Goal: Transaction & Acquisition: Purchase product/service

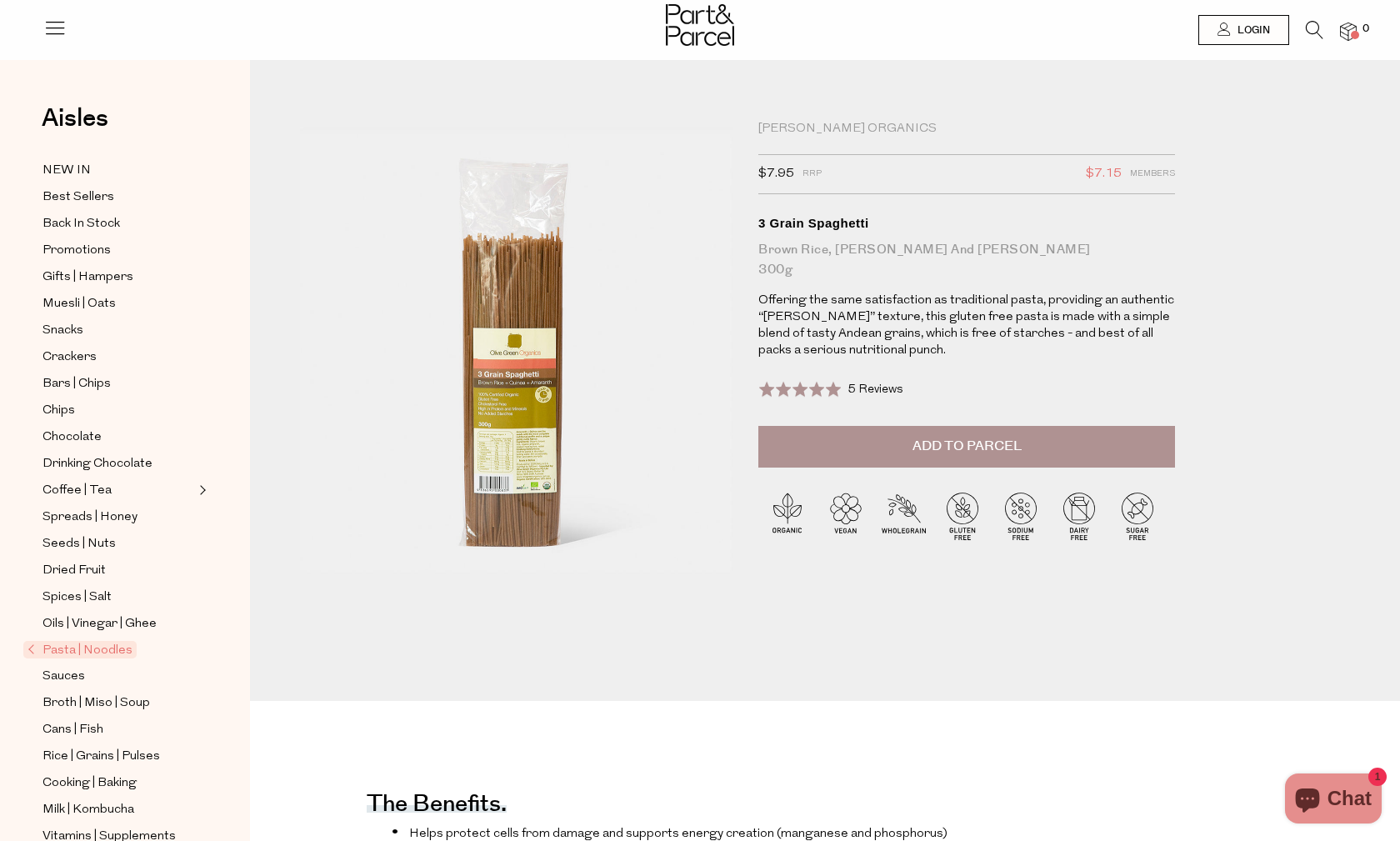
click at [1314, 21] on icon at bounding box center [1314, 29] width 17 height 18
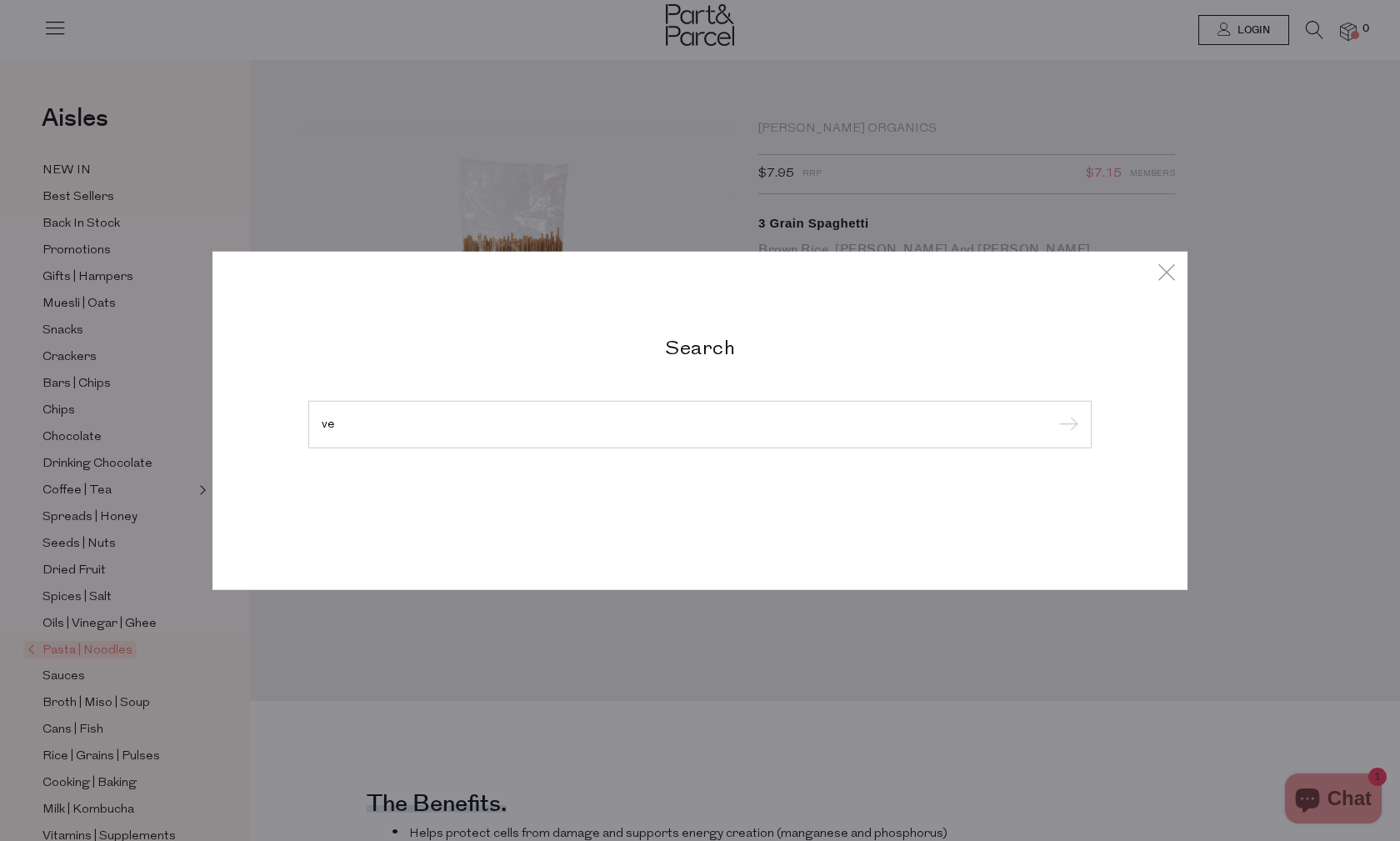
type input "v"
type input "olive green"
click at [1065, 425] on input "submit" at bounding box center [1065, 424] width 25 height 25
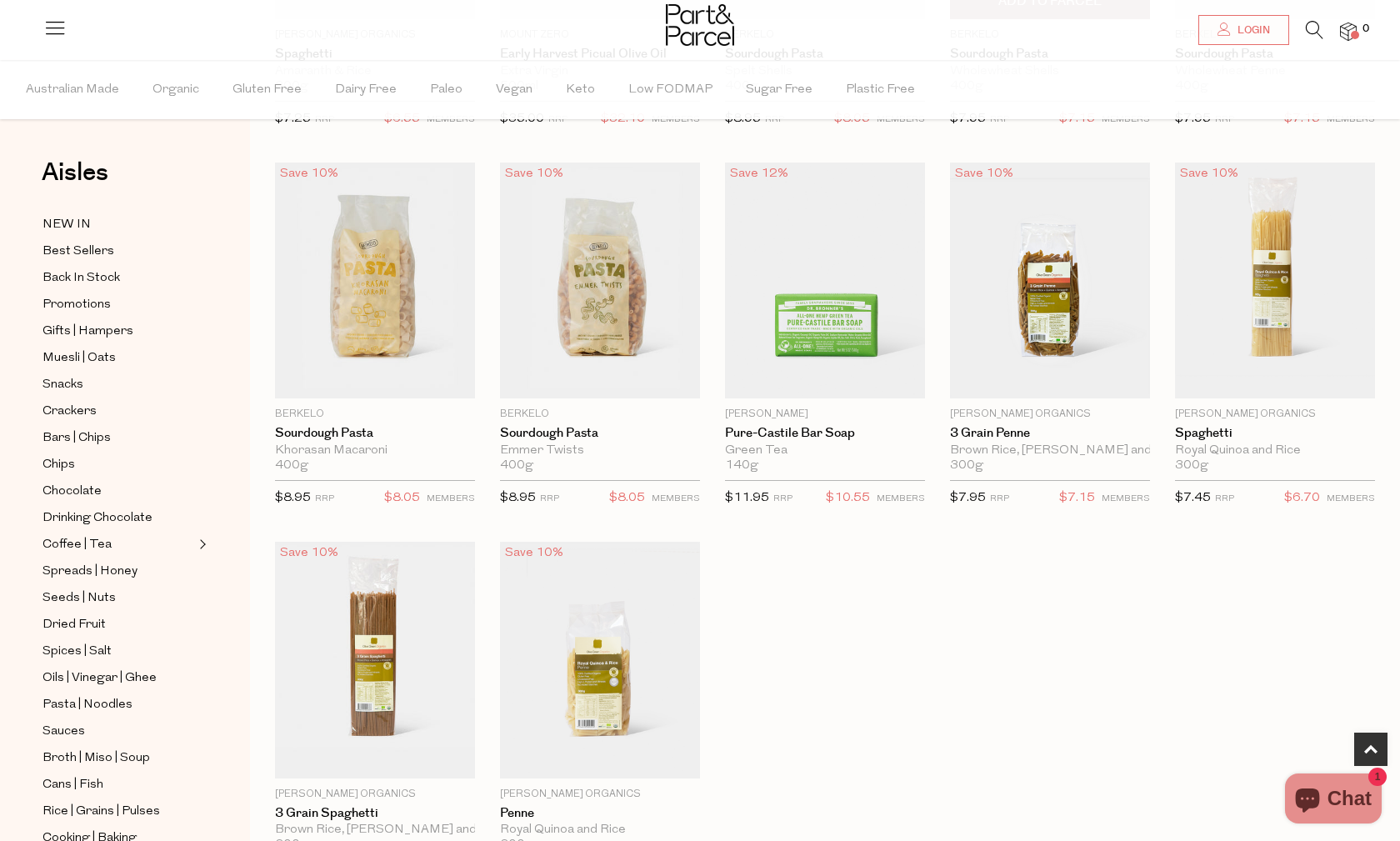
scroll to position [404, 0]
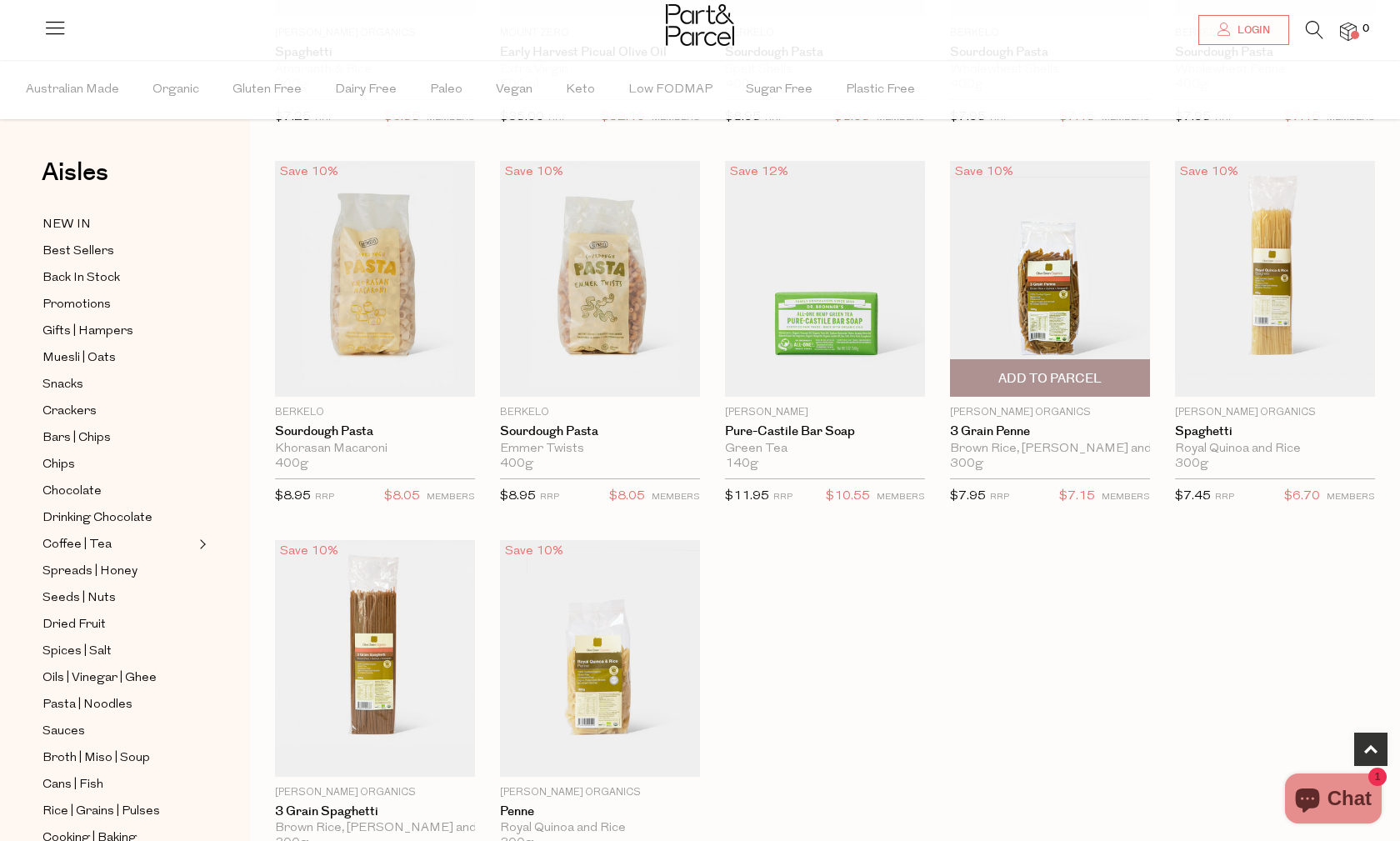
click at [1057, 294] on img at bounding box center [1050, 278] width 200 height 235
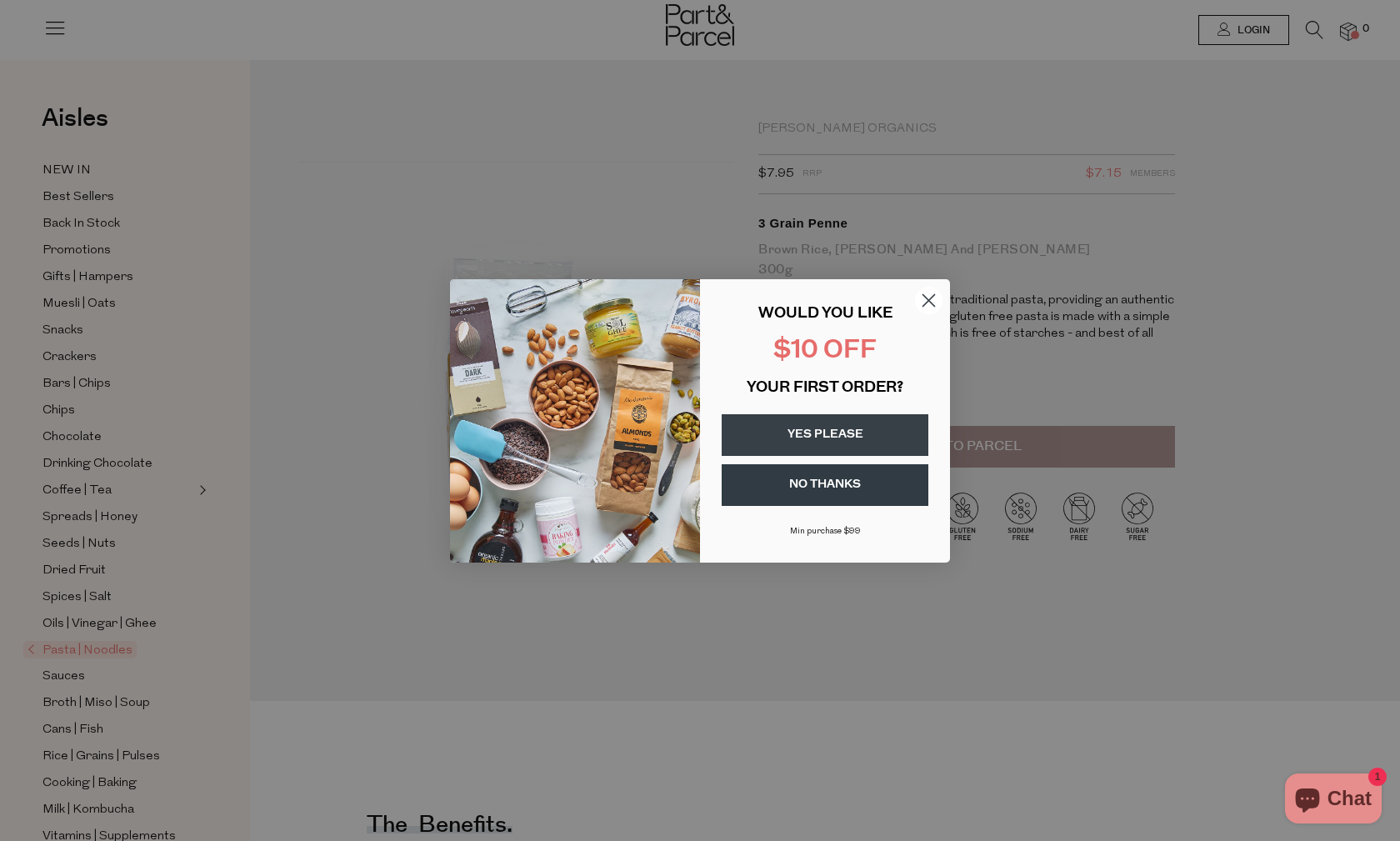
click at [882, 430] on button "YES PLEASE" at bounding box center [825, 435] width 207 height 41
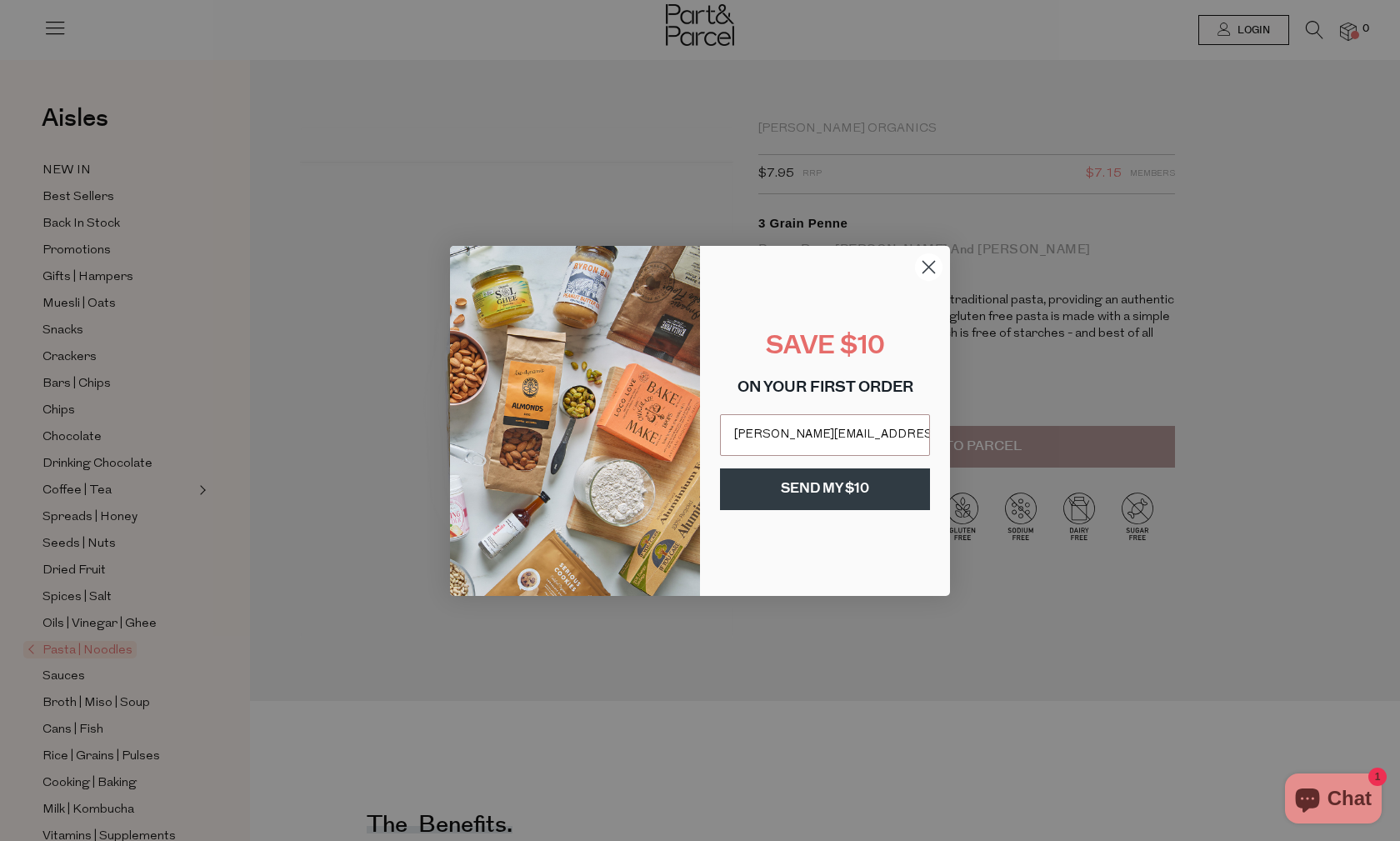
type input "tricia.dearborn@iinet.net.au"
click at [888, 483] on button "SEND MY $10" at bounding box center [824, 489] width 210 height 41
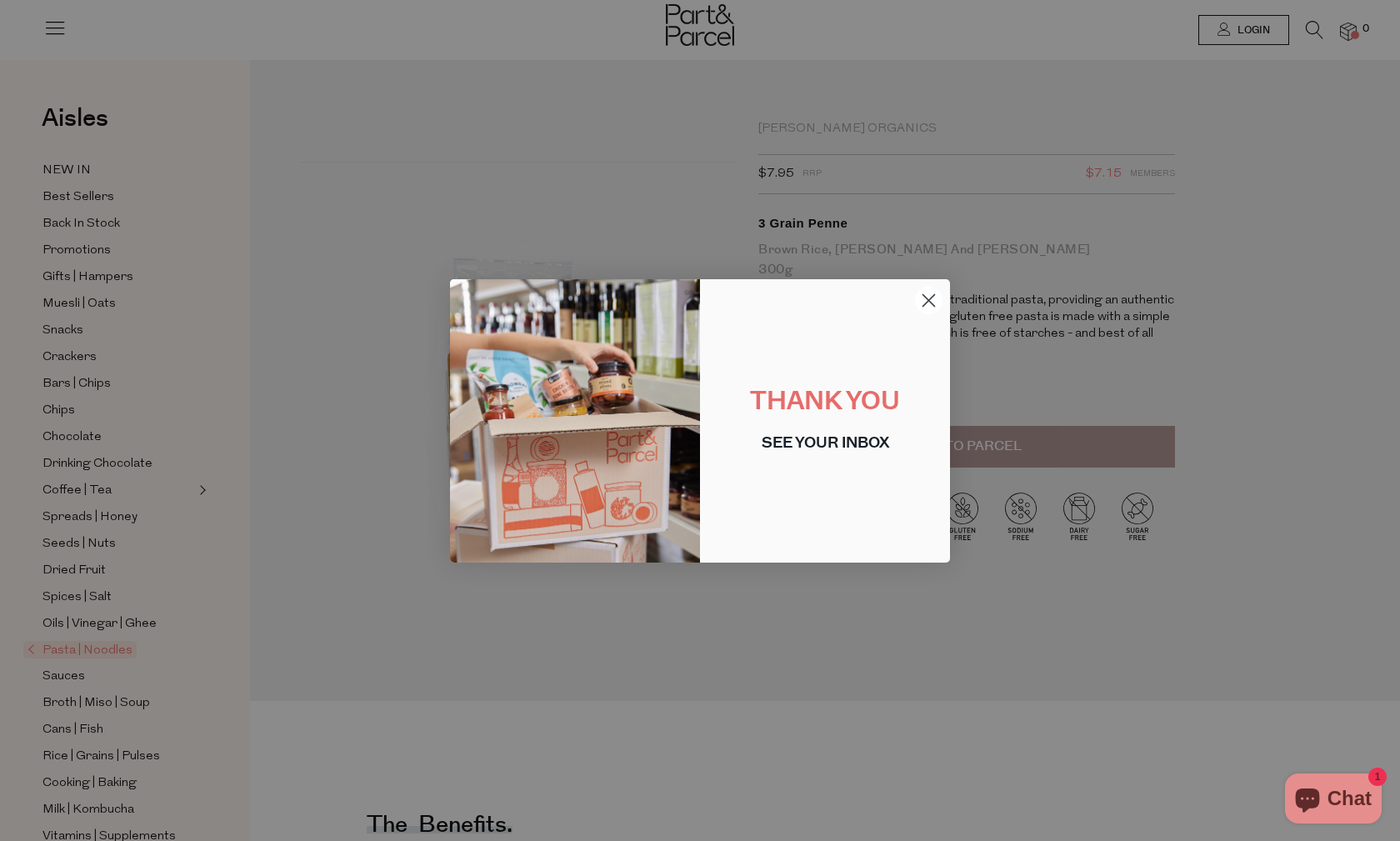
click at [928, 302] on circle "Close dialog" at bounding box center [928, 299] width 28 height 28
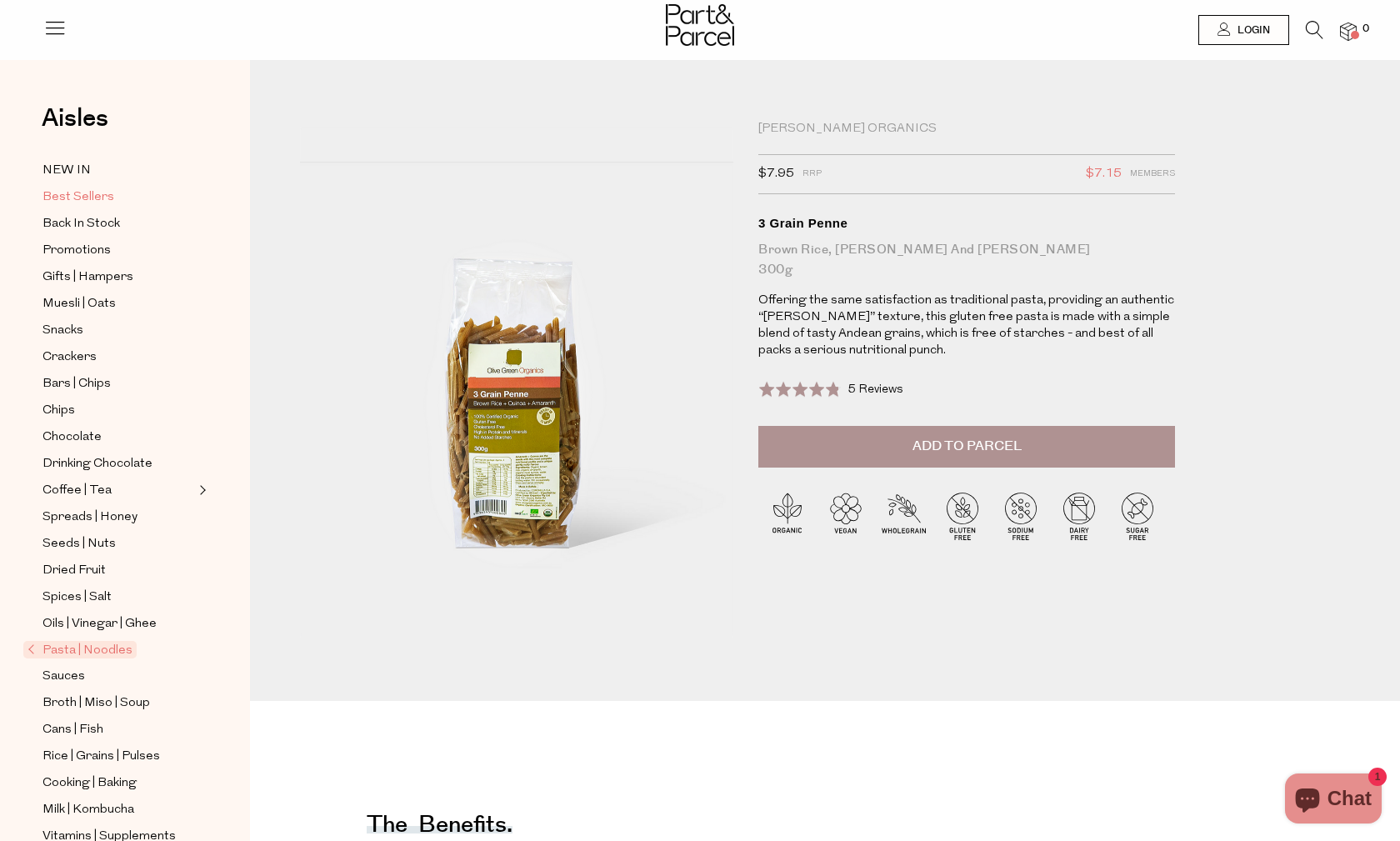
click at [85, 199] on span "Best Sellers" at bounding box center [78, 197] width 72 height 20
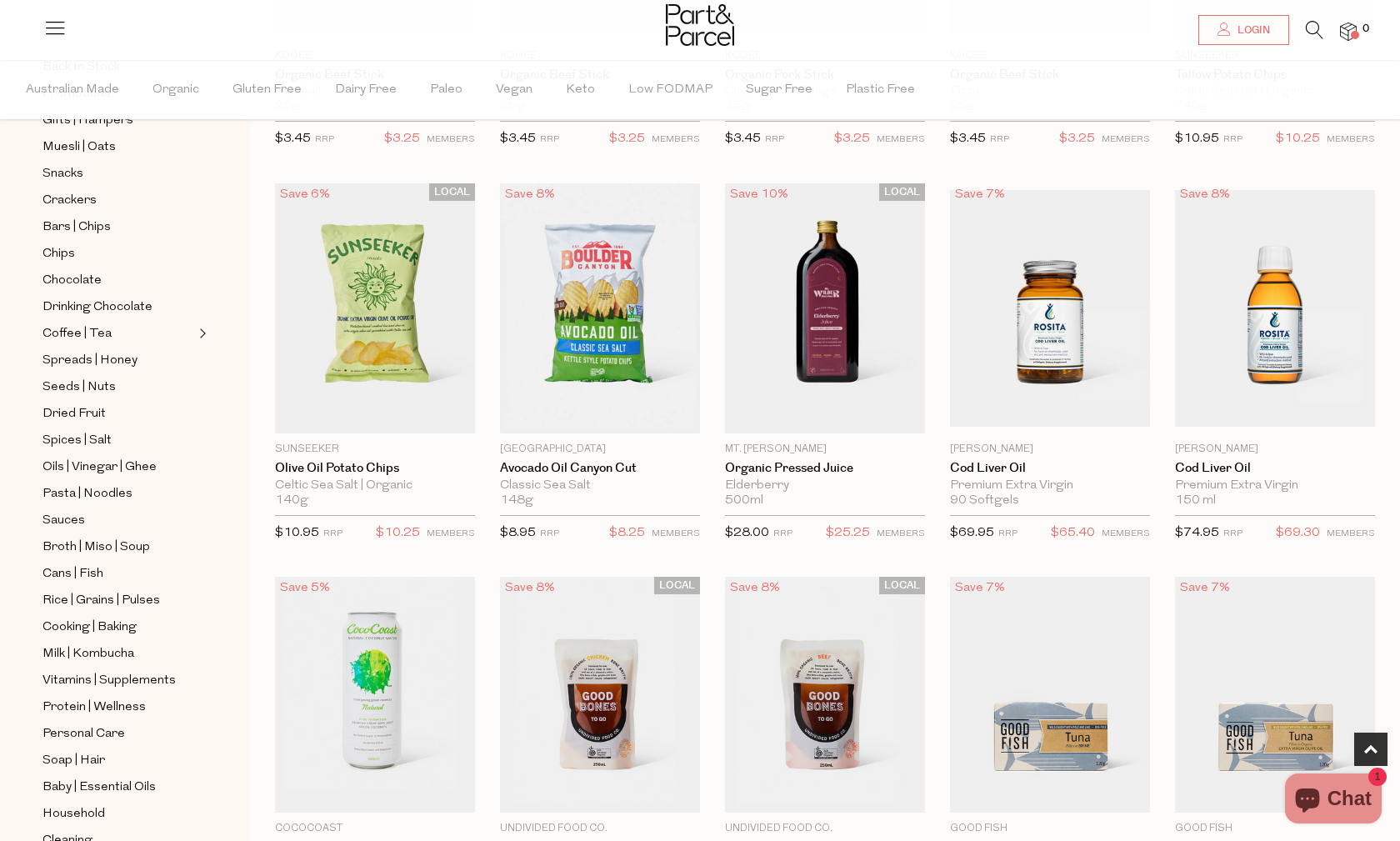
scroll to position [460, 0]
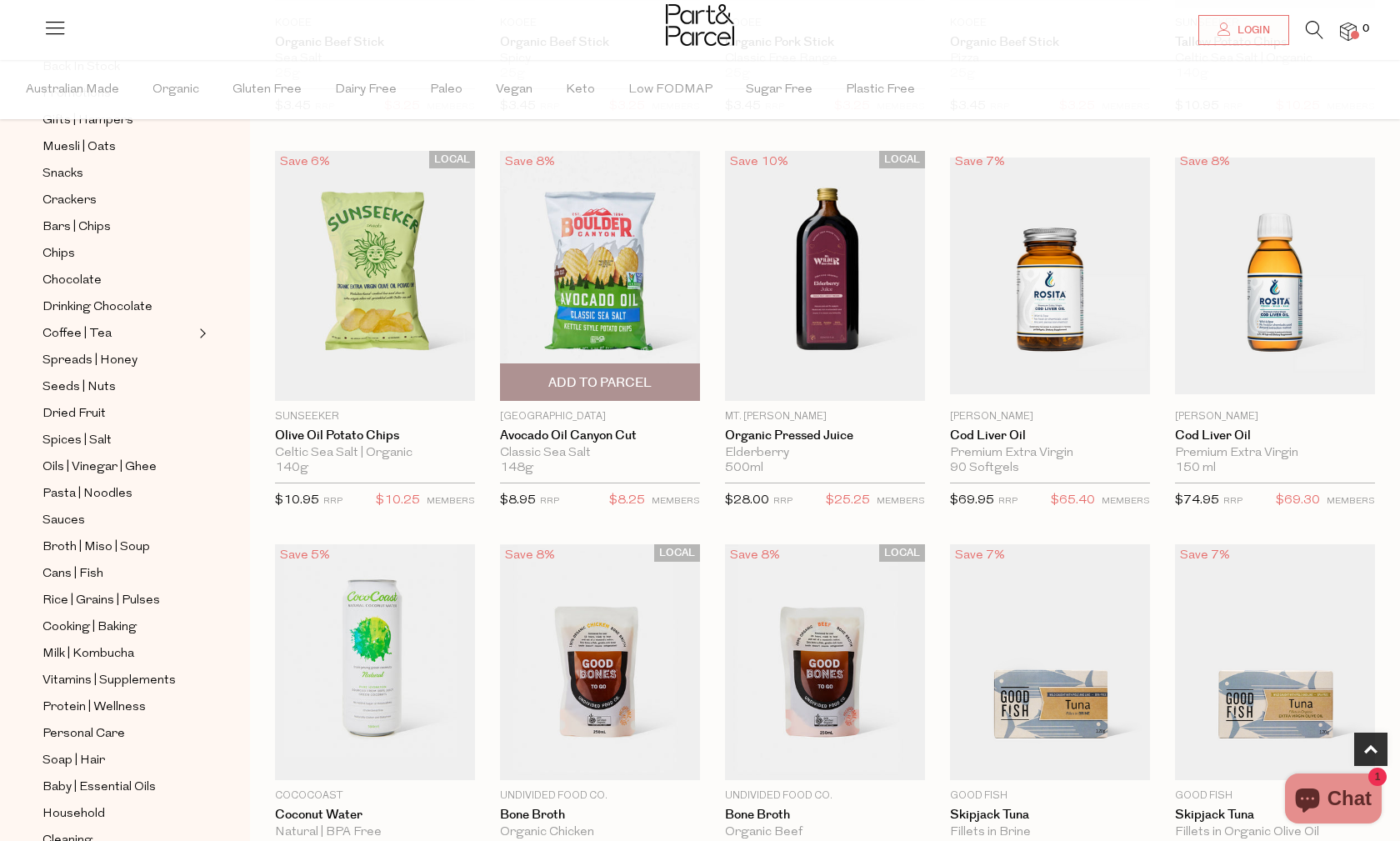
click at [626, 378] on span "Add To Parcel" at bounding box center [600, 383] width 104 height 17
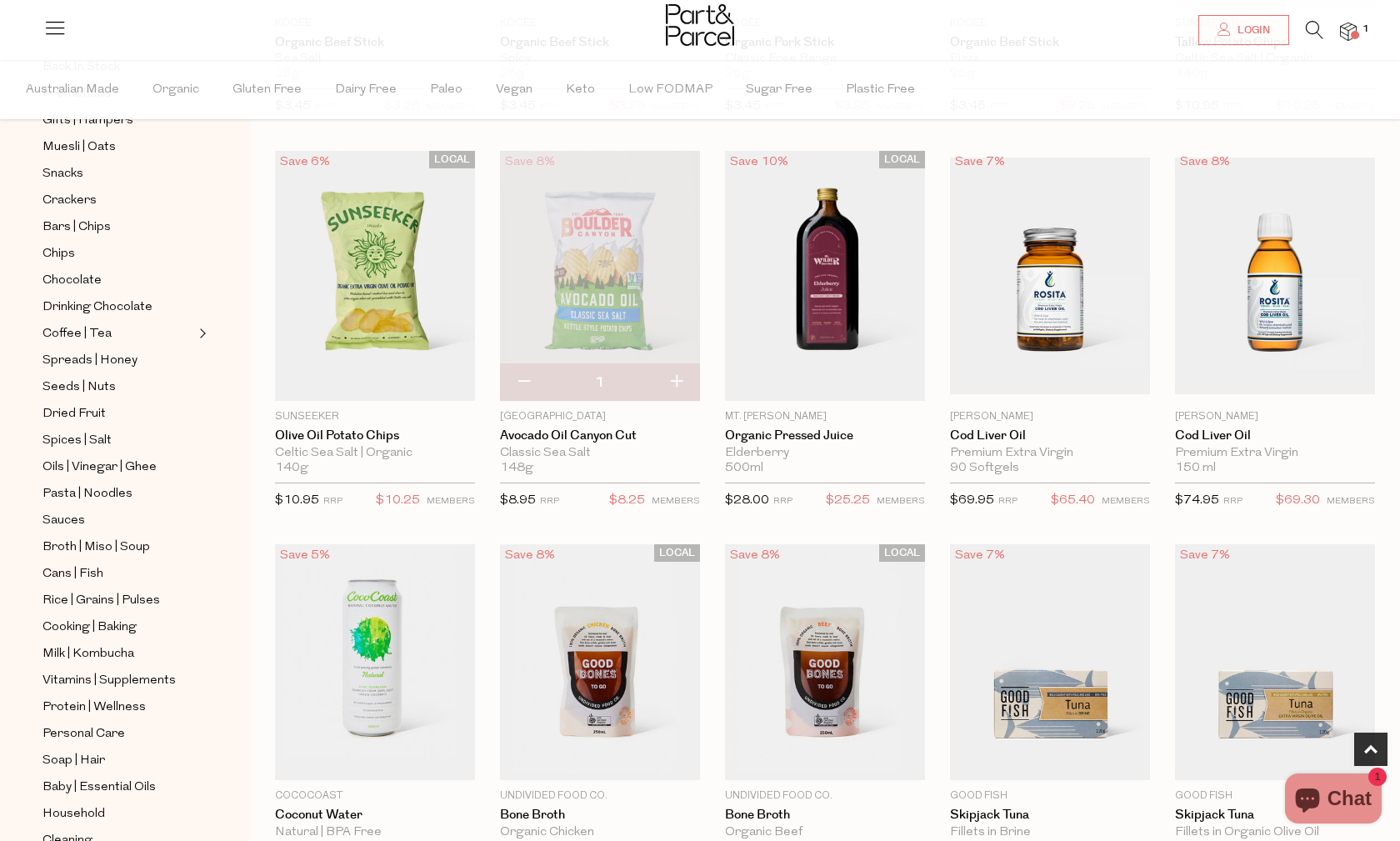
click at [675, 376] on button "button" at bounding box center [675, 382] width 47 height 36
type input "2"
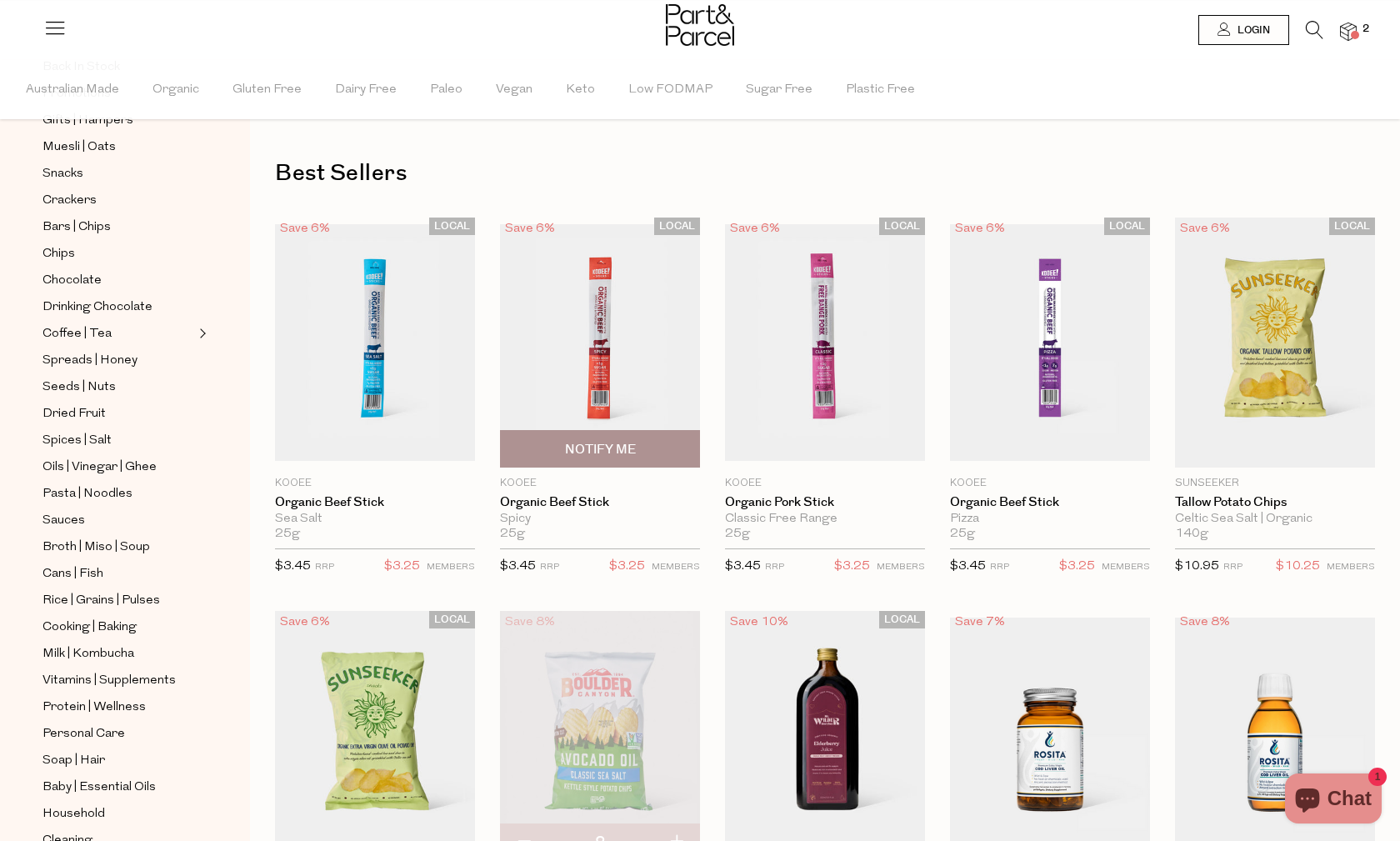
scroll to position [0, 0]
click at [653, 85] on span "Low FODMAP" at bounding box center [670, 91] width 85 height 59
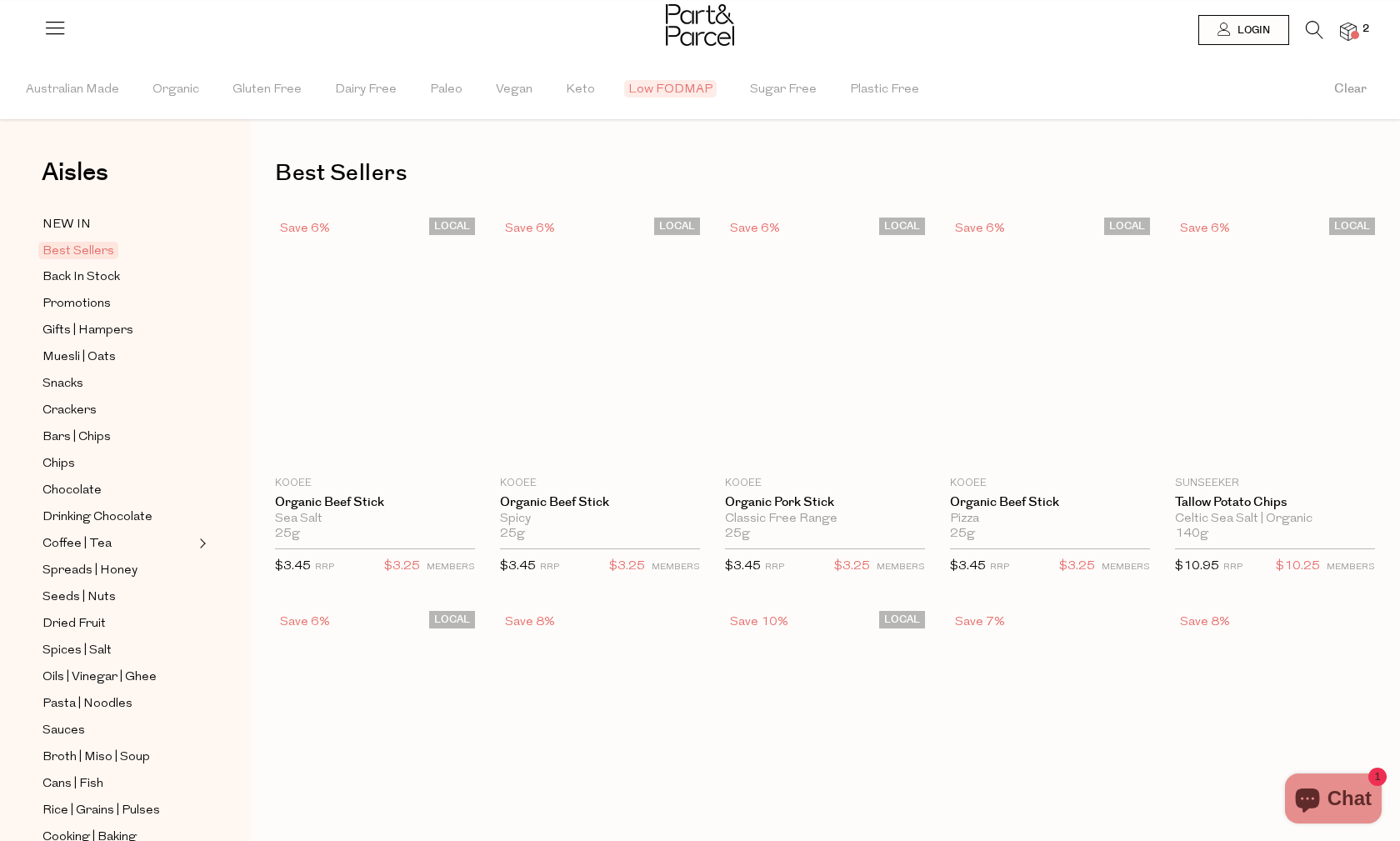
type input "2"
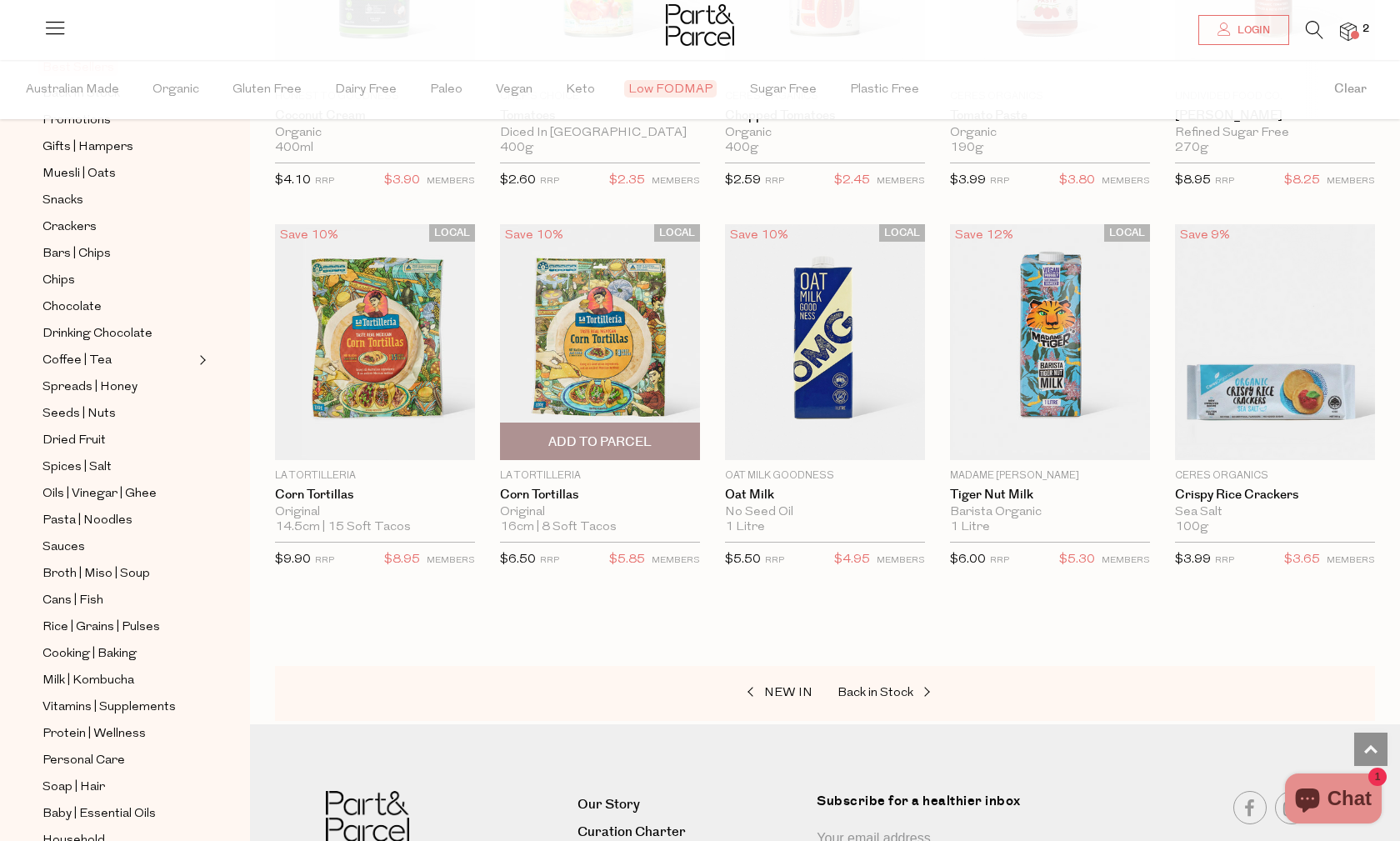
scroll to position [1927, 0]
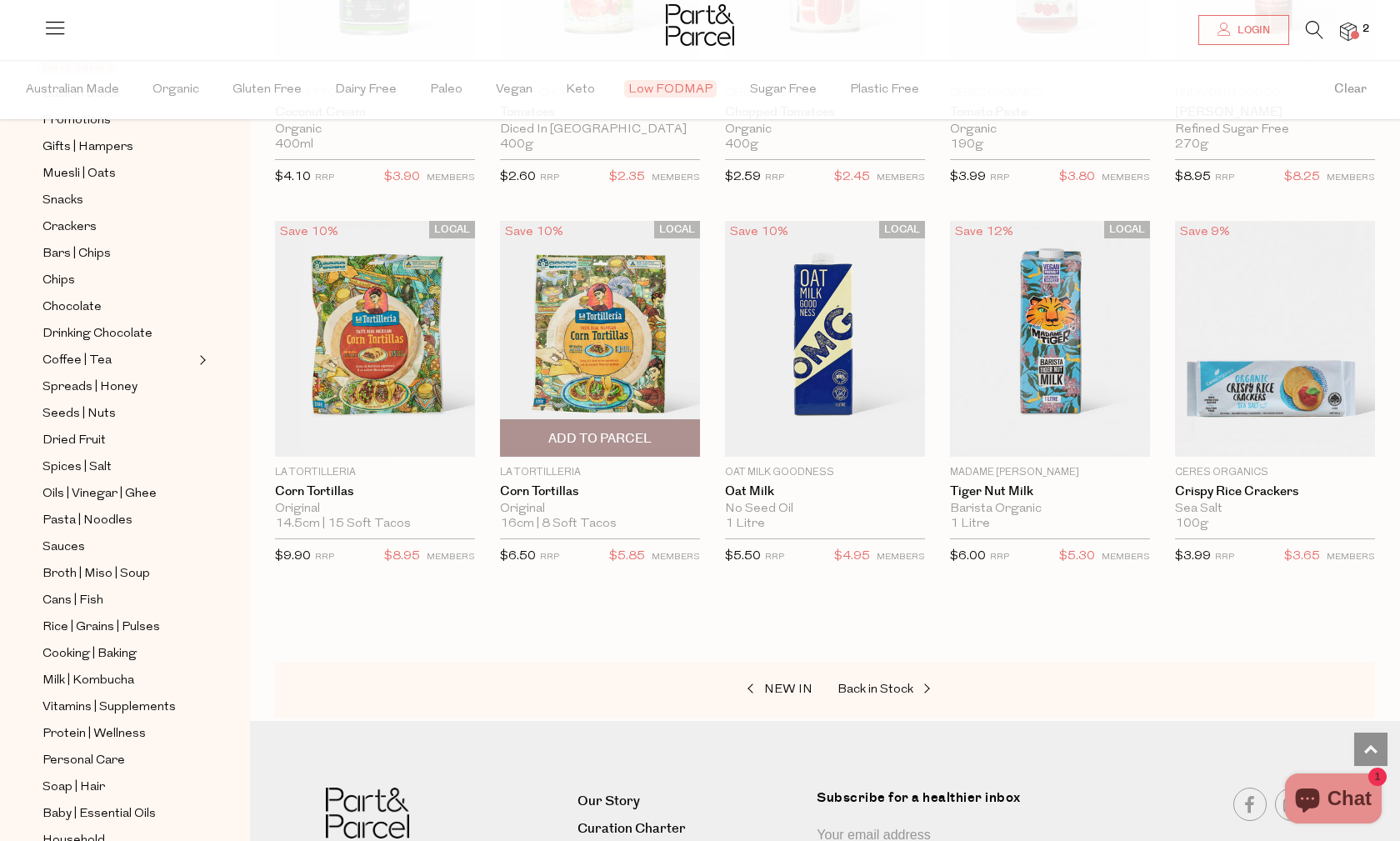
click at [616, 430] on span "Add To Parcel" at bounding box center [600, 438] width 104 height 17
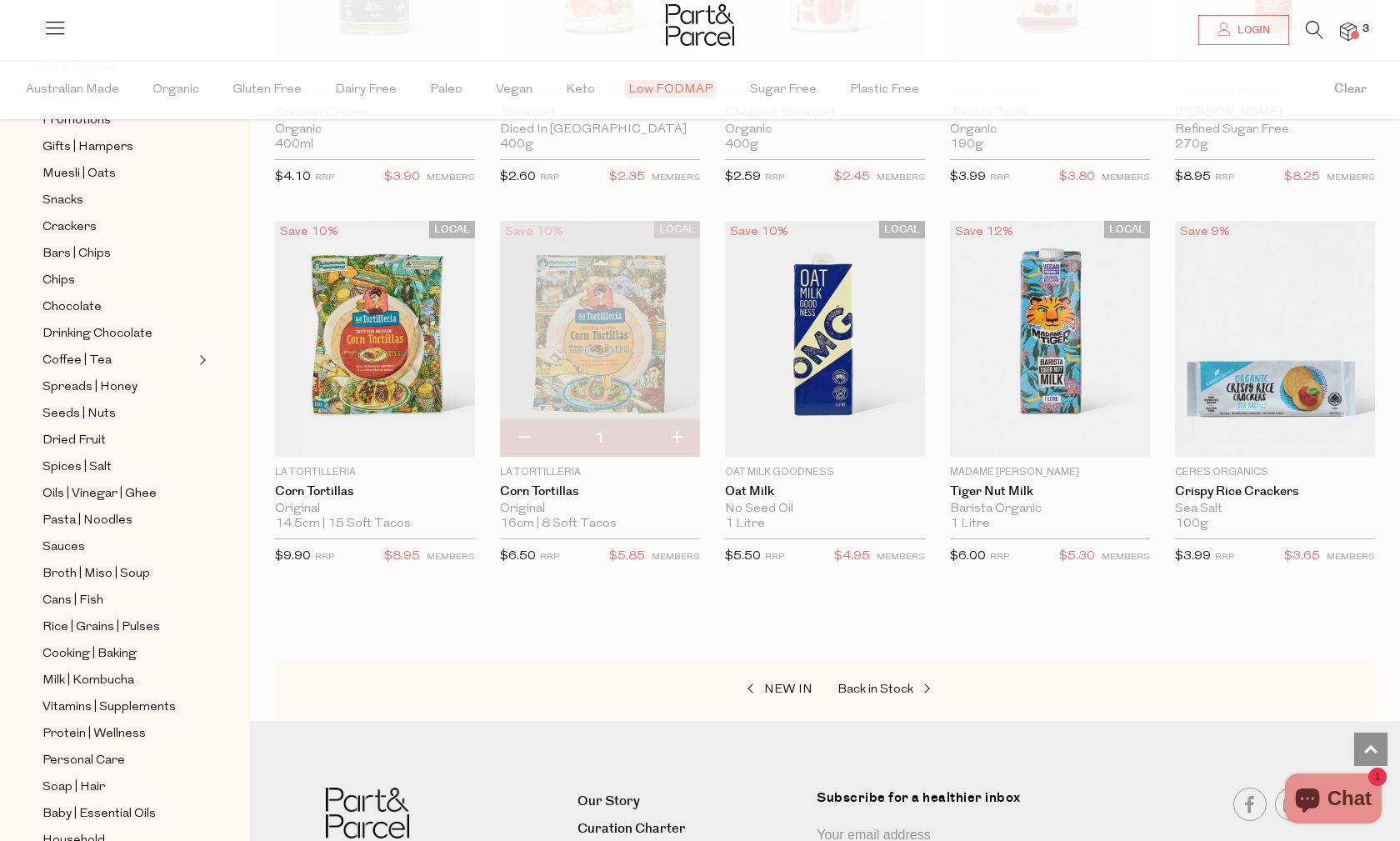
click at [675, 430] on button "button" at bounding box center [675, 438] width 47 height 36
type input "2"
click at [675, 430] on button "button" at bounding box center [675, 438] width 47 height 36
type input "3"
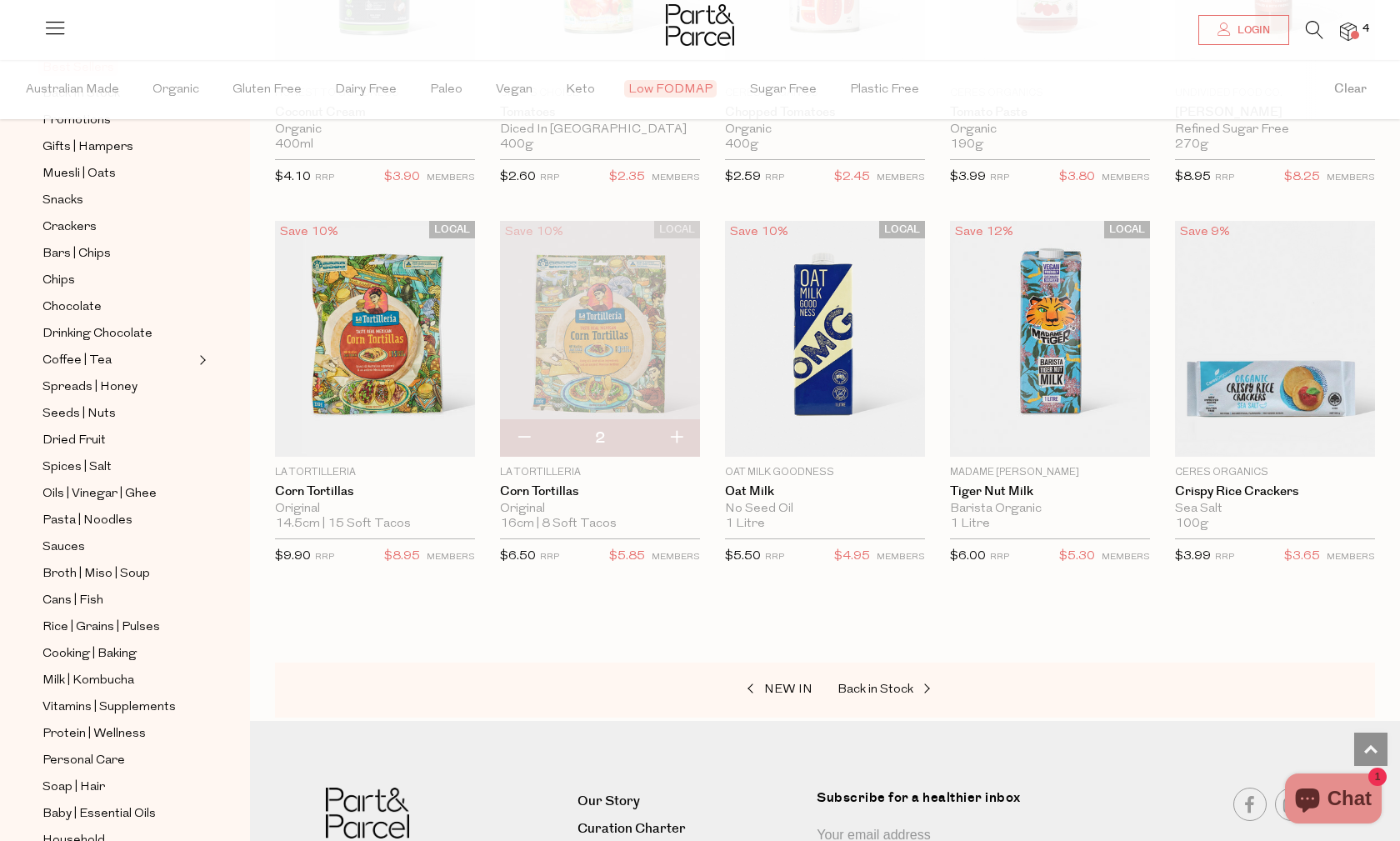
type input "3"
click at [526, 429] on button "button" at bounding box center [523, 438] width 47 height 36
type input "2"
click at [526, 429] on button "button" at bounding box center [523, 438] width 47 height 36
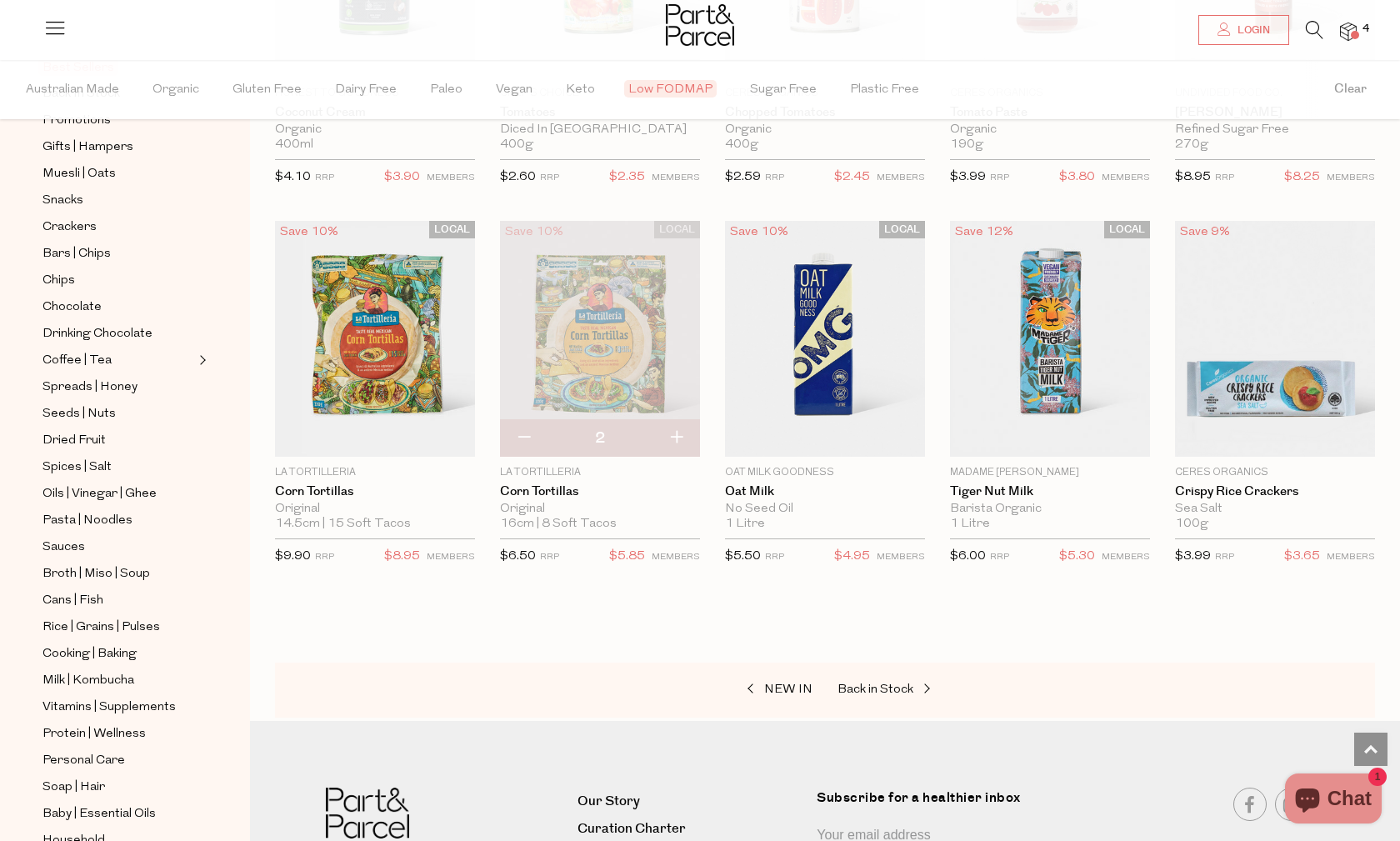
type input "1"
click at [526, 429] on button "button" at bounding box center [523, 438] width 47 height 36
type input "0"
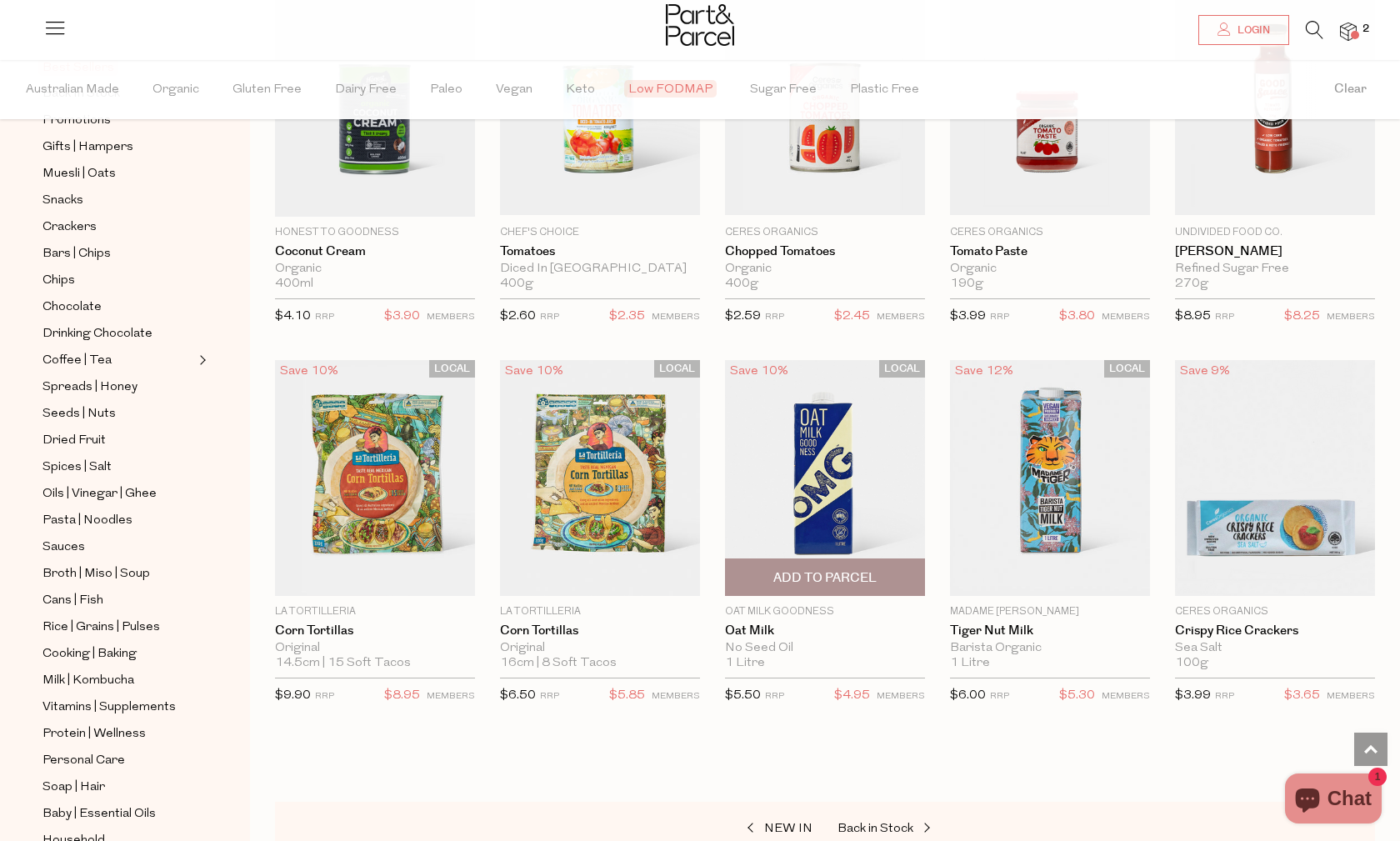
scroll to position [1786, 0]
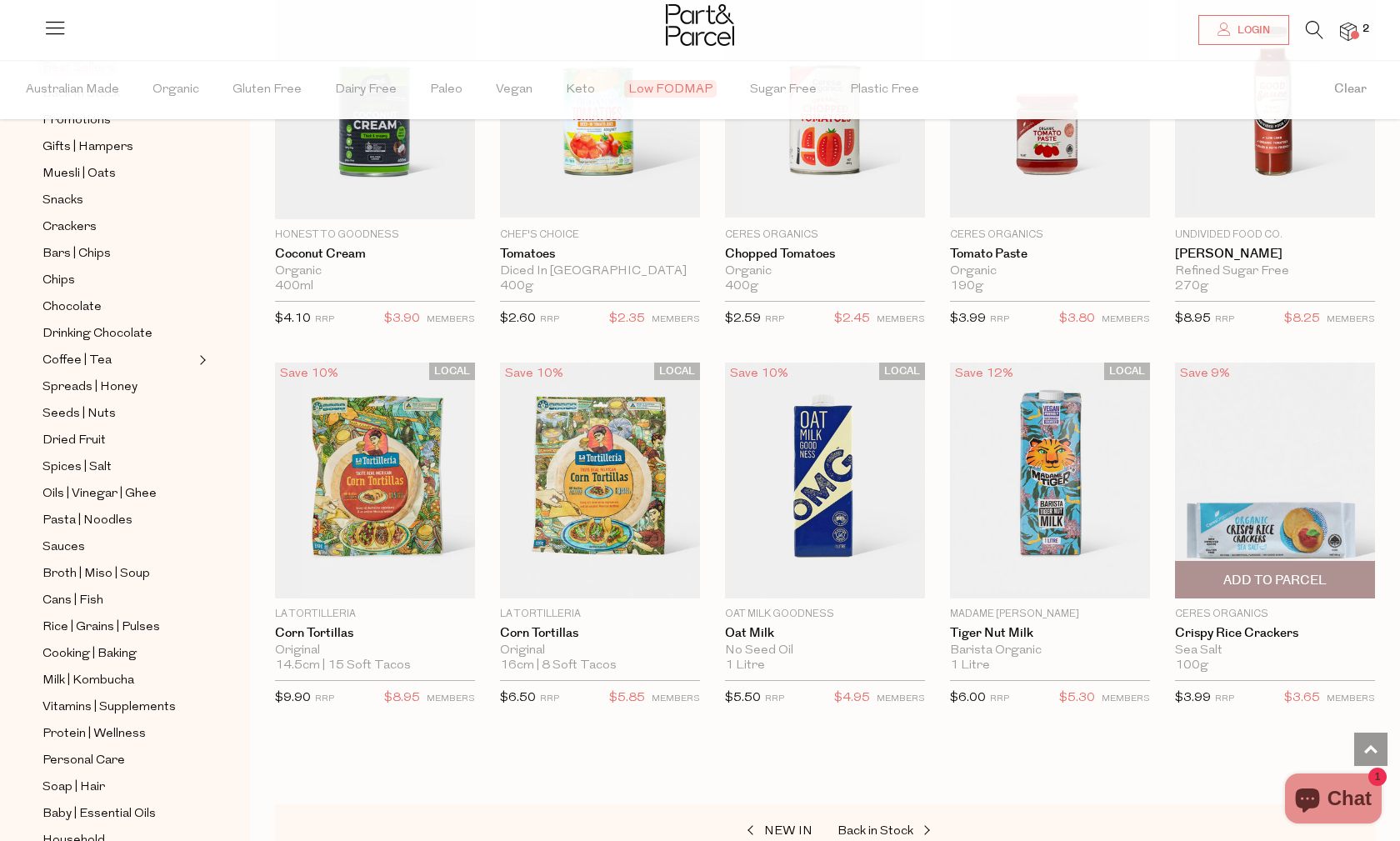
click at [1271, 514] on img at bounding box center [1275, 480] width 200 height 235
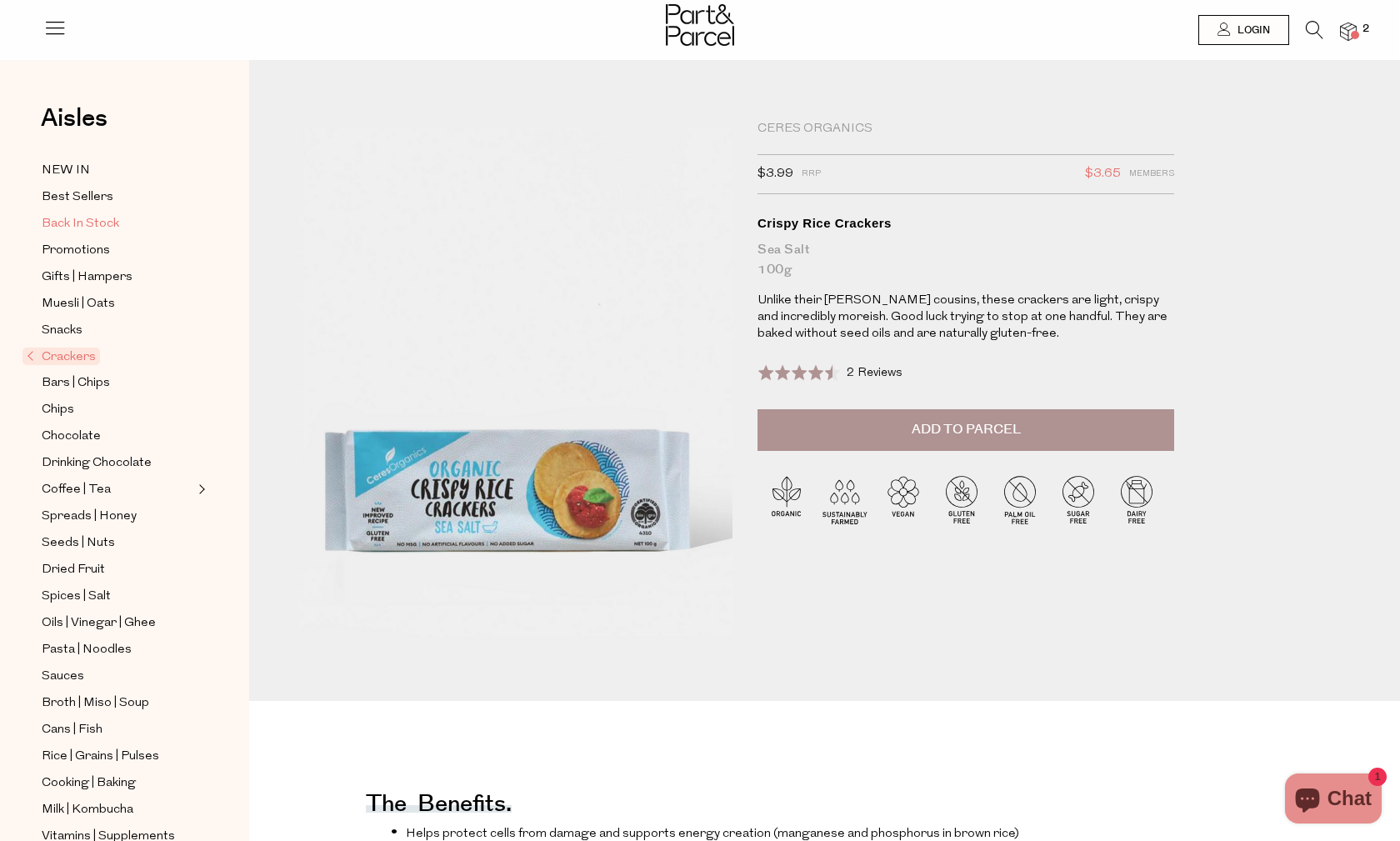
scroll to position [0, 1]
click at [110, 221] on span "Back In Stock" at bounding box center [80, 223] width 78 height 20
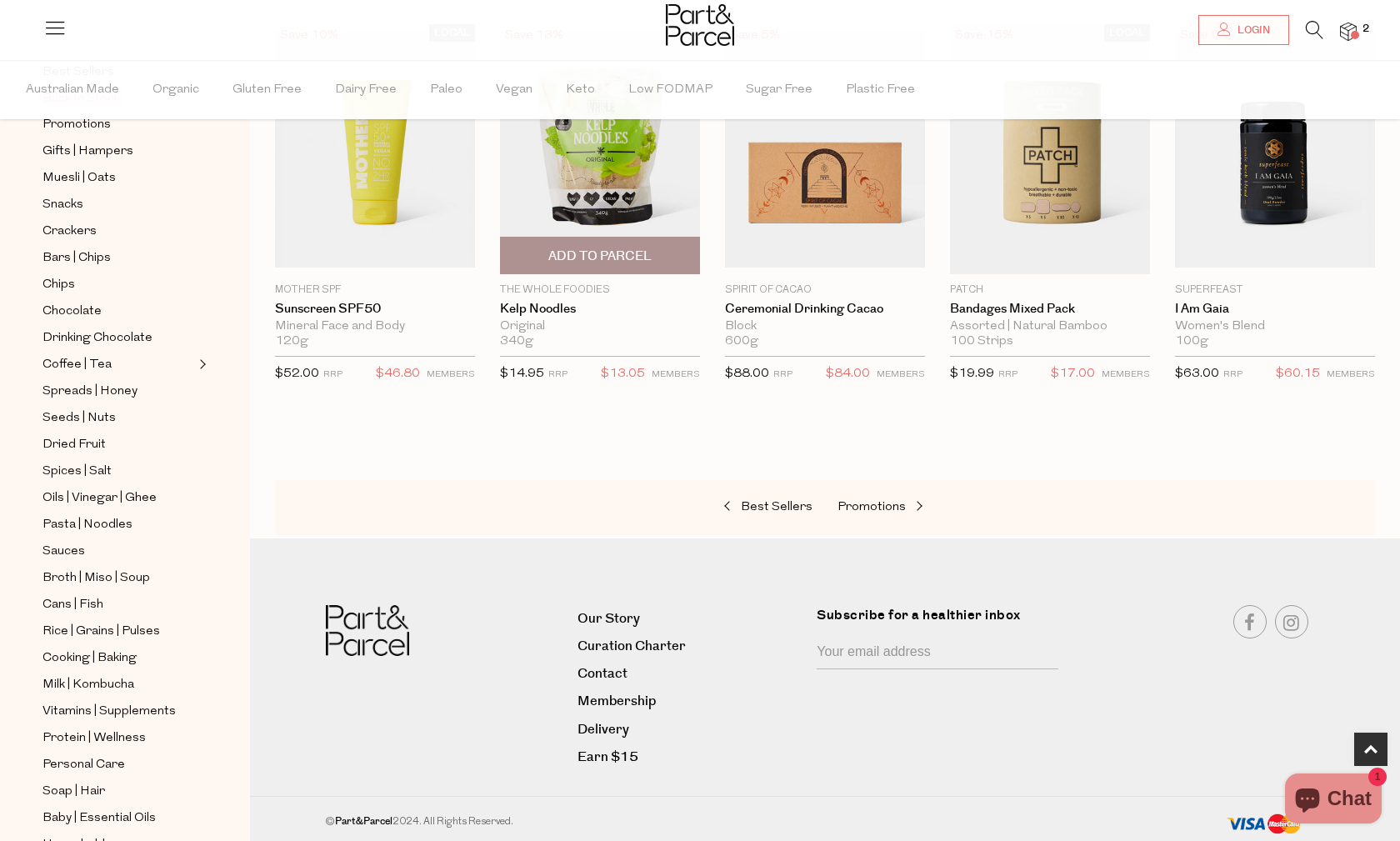
scroll to position [572, 0]
click at [83, 311] on span "Chocolate" at bounding box center [72, 311] width 60 height 20
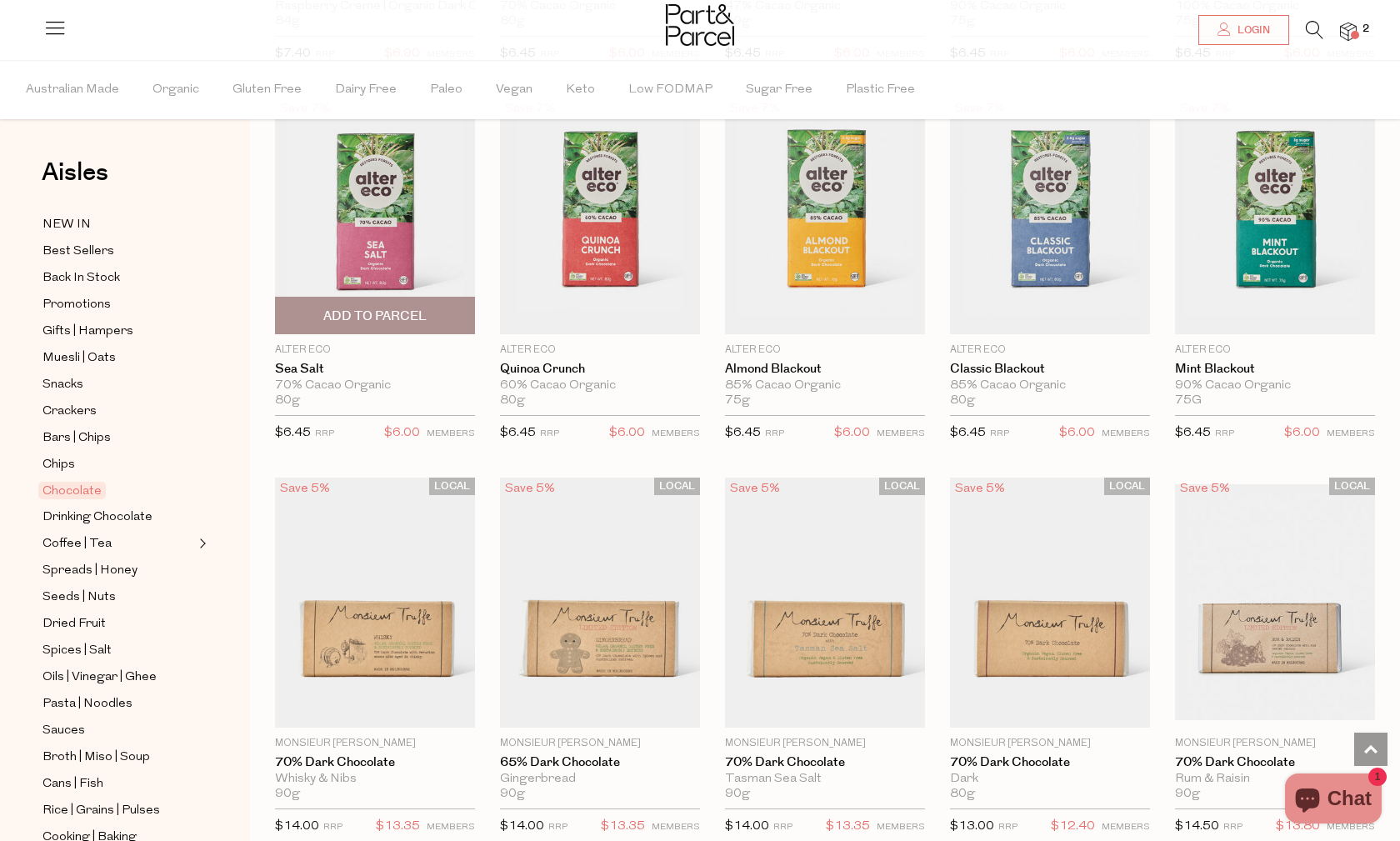
scroll to position [1666, 0]
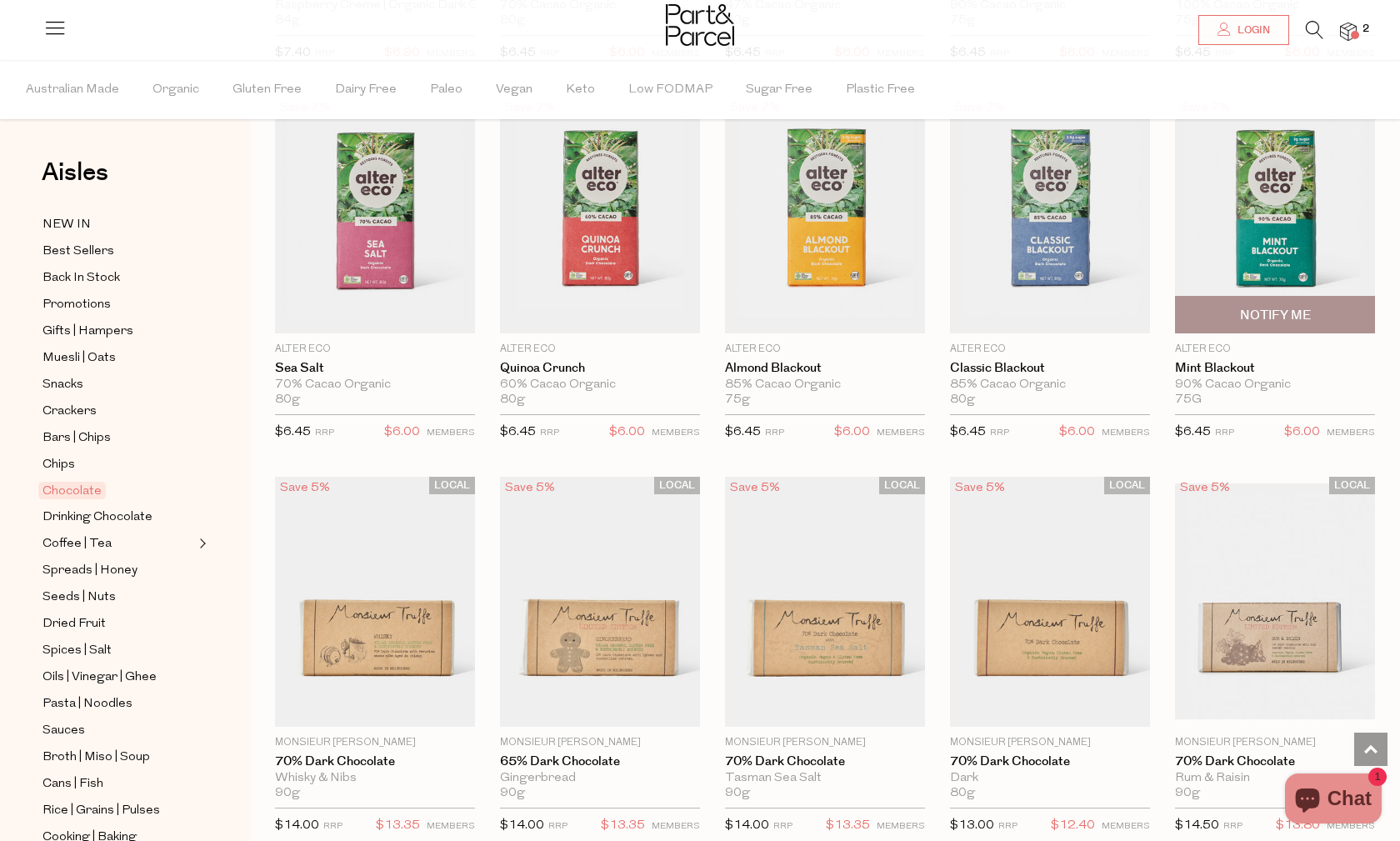
click at [1273, 234] on img at bounding box center [1275, 214] width 200 height 235
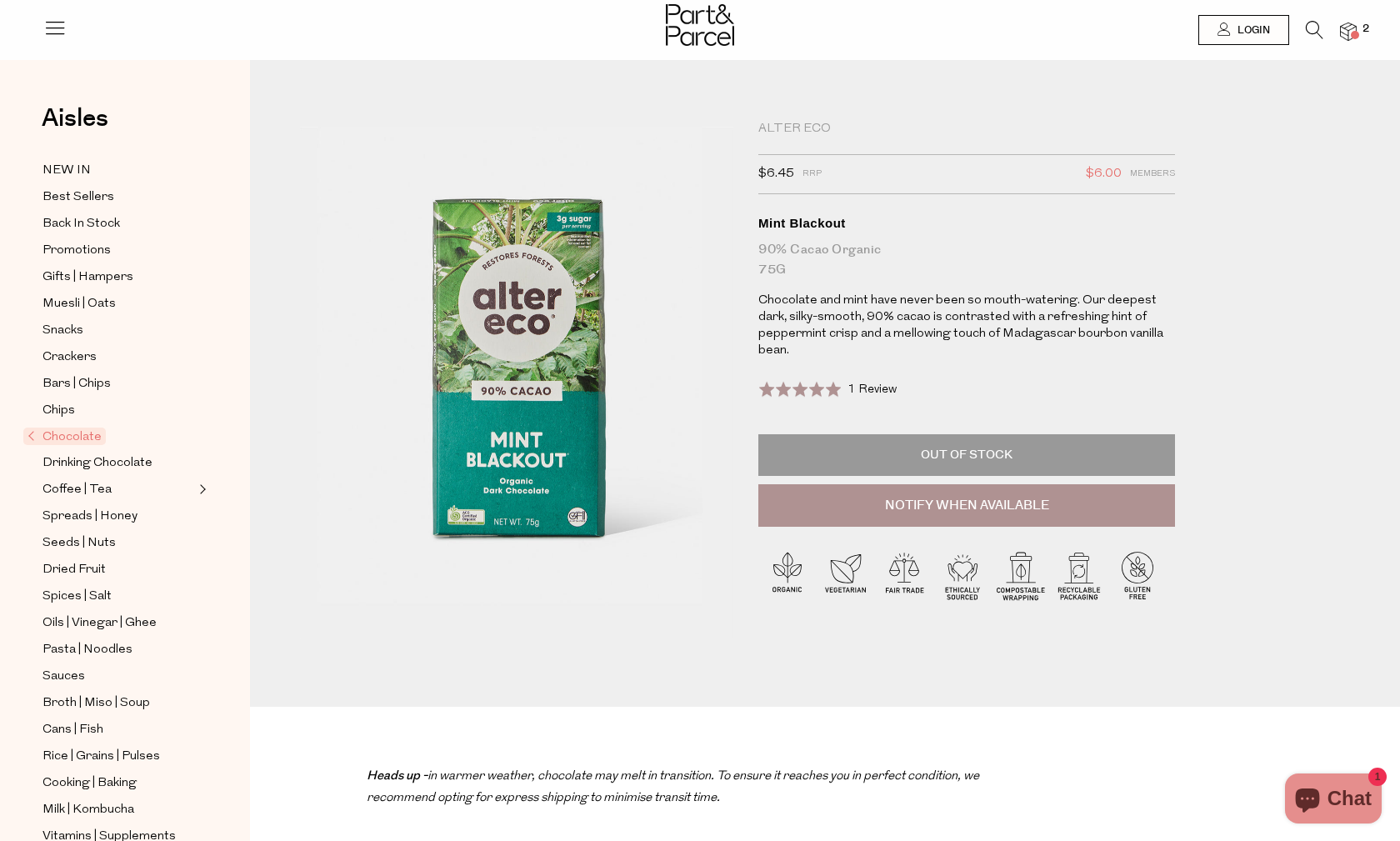
click at [972, 440] on p "Out of Stock" at bounding box center [966, 455] width 417 height 41
click at [867, 384] on span "1 Review" at bounding box center [871, 389] width 49 height 12
click at [1314, 27] on icon at bounding box center [1314, 29] width 17 height 18
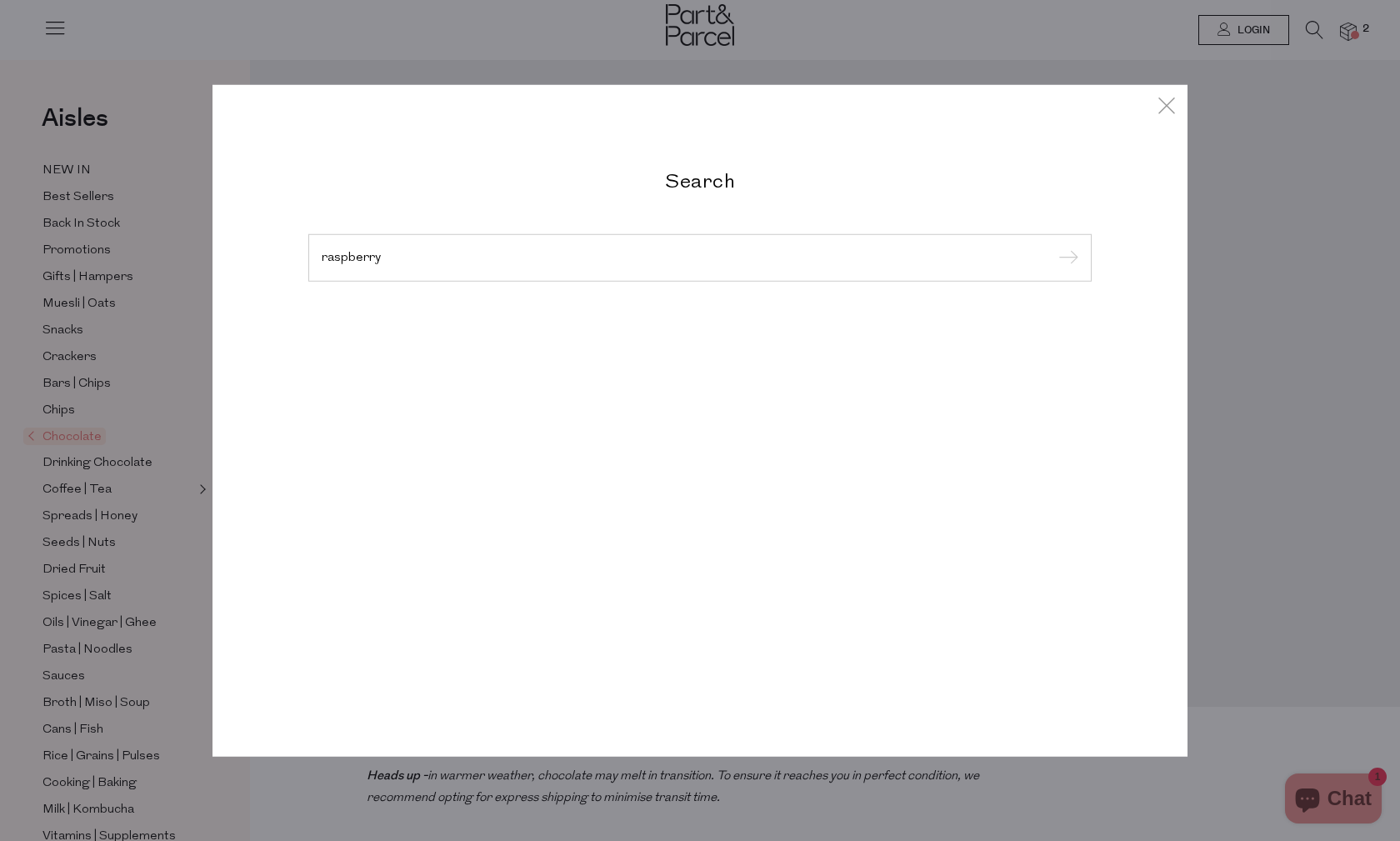
type input "raspberry"
click at [1065, 258] on input "submit" at bounding box center [1065, 258] width 25 height 25
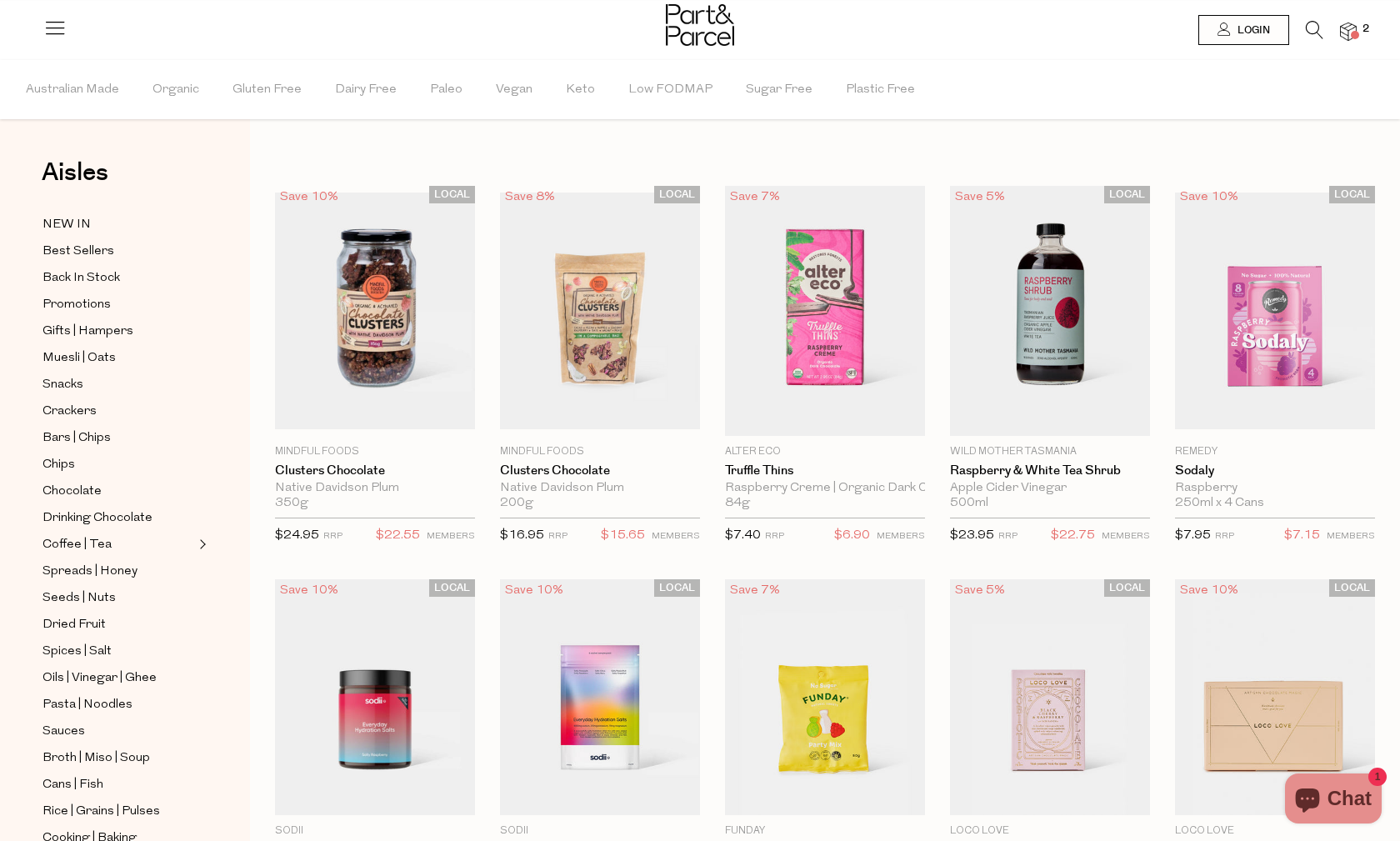
click at [1345, 33] on img at bounding box center [1347, 32] width 16 height 19
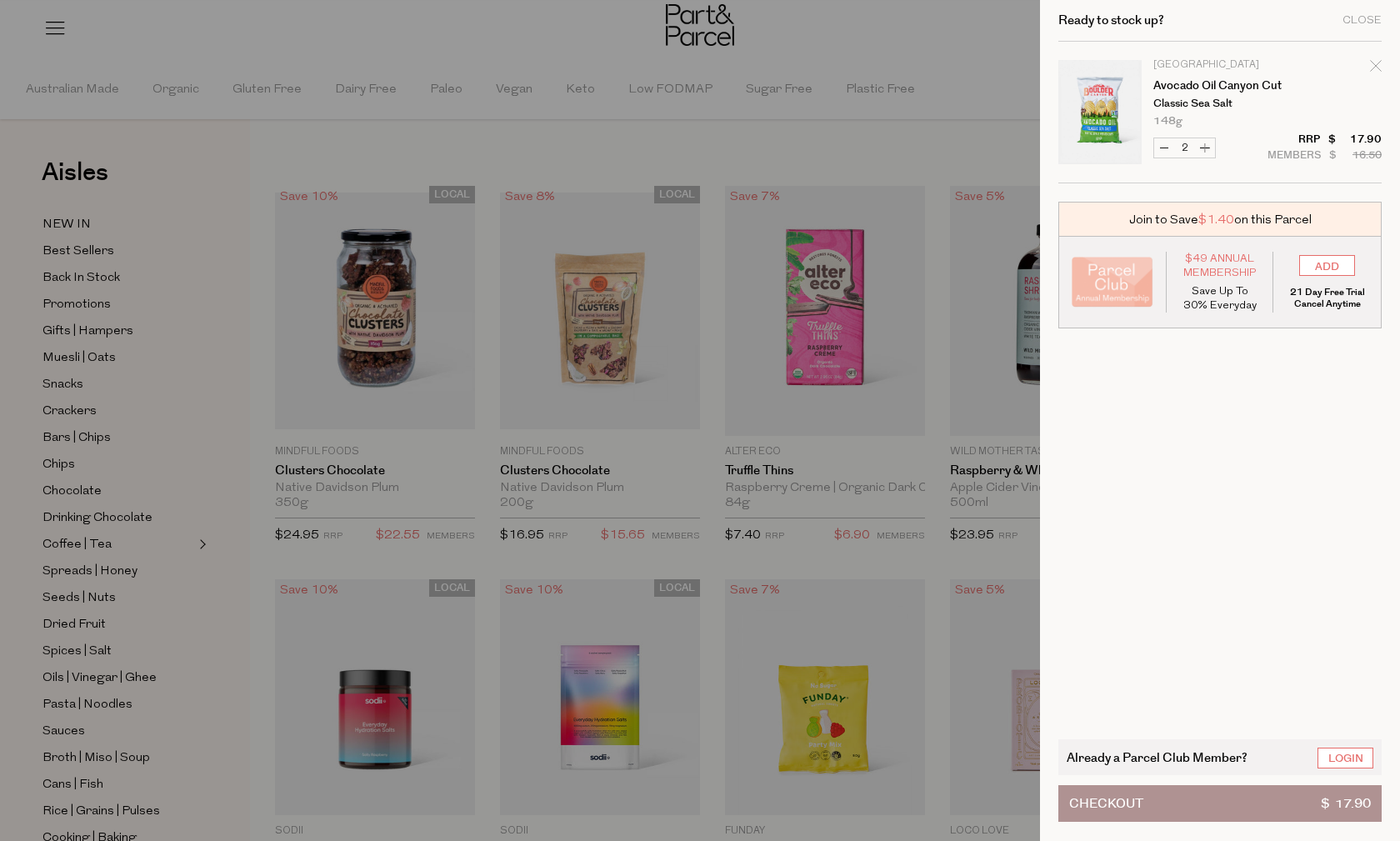
click at [191, 162] on div at bounding box center [700, 420] width 1400 height 841
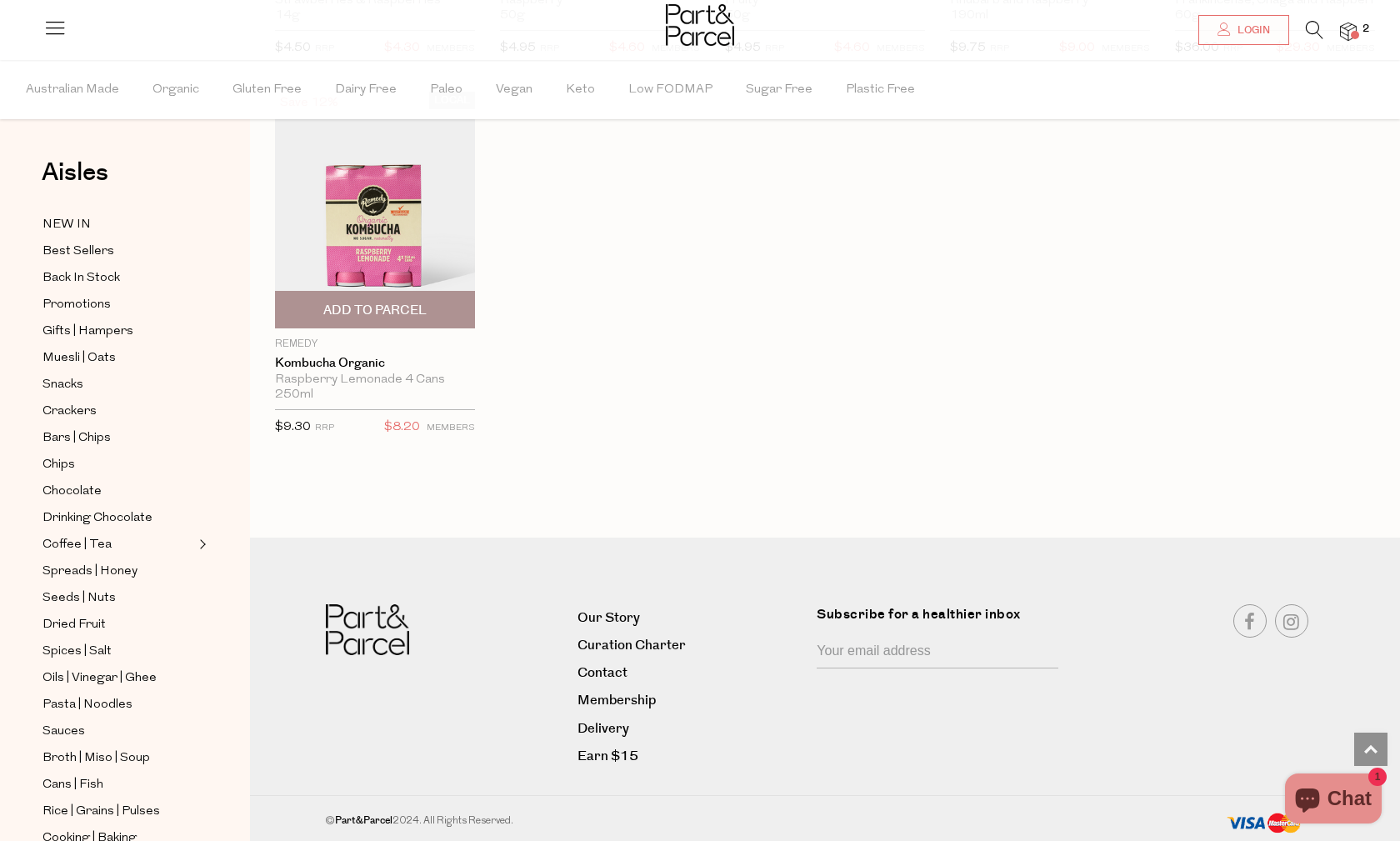
scroll to position [1244, 0]
click at [627, 728] on link "Delivery" at bounding box center [690, 731] width 227 height 22
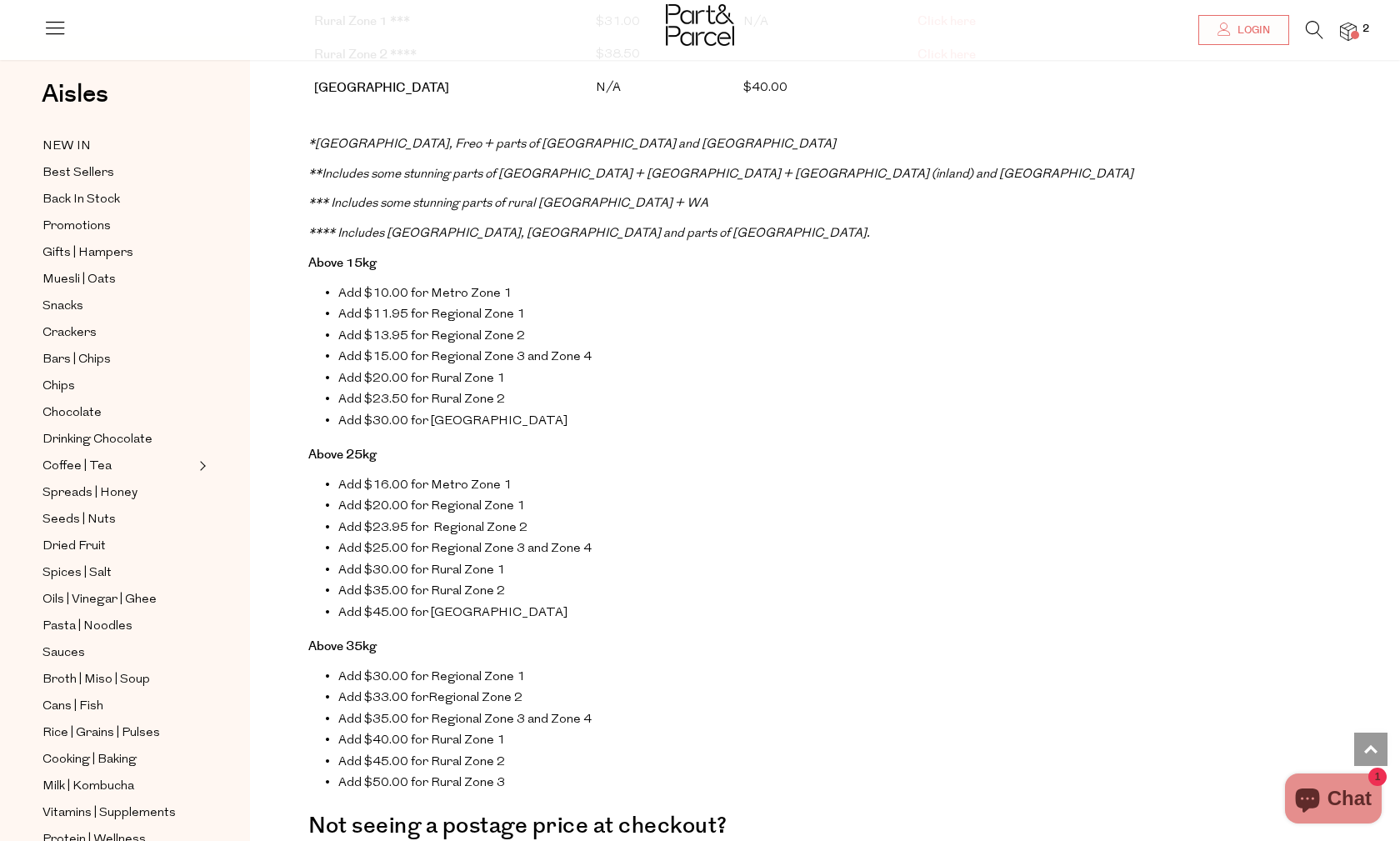
scroll to position [560, 0]
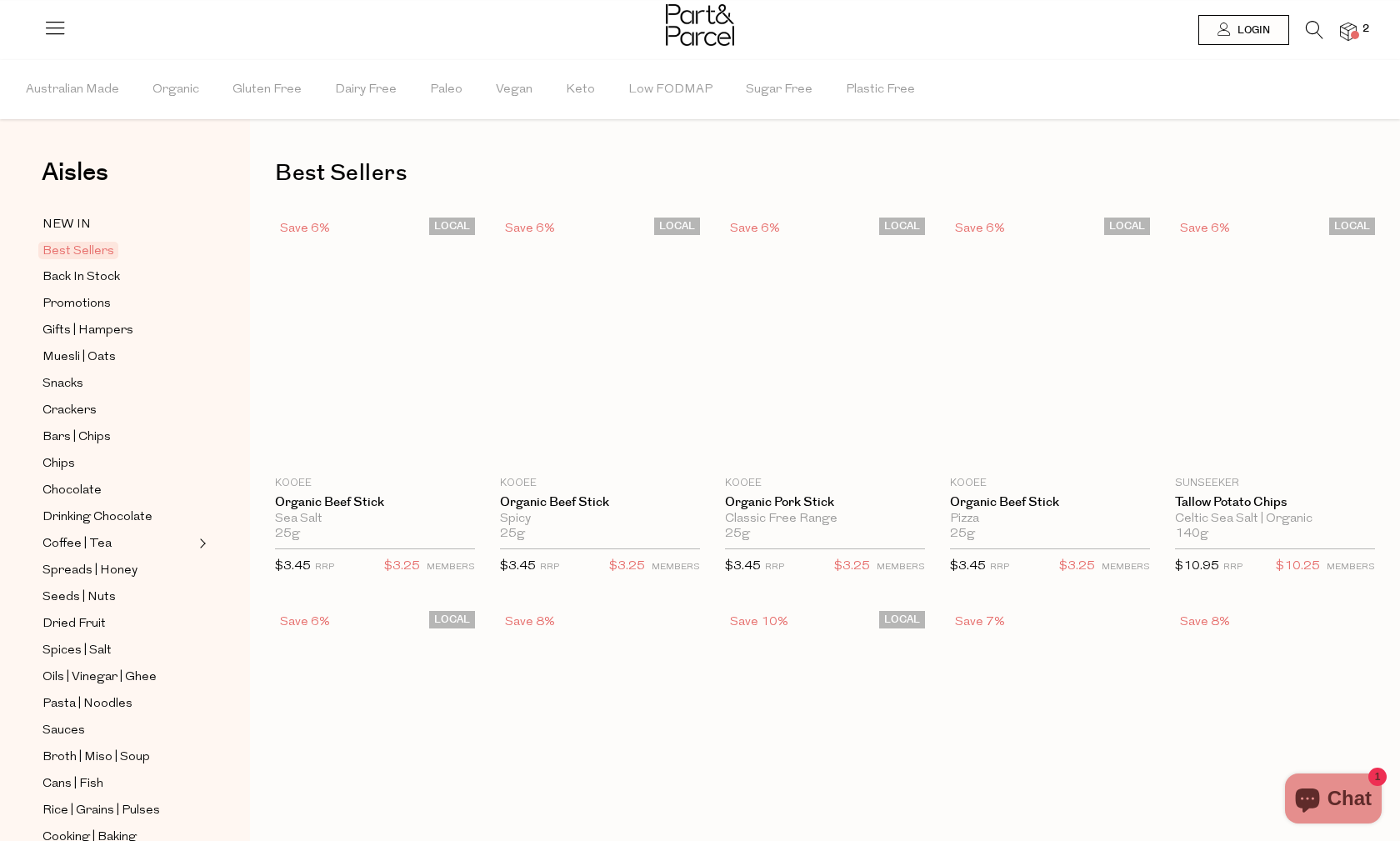
type input "2"
